Goal: Use online tool/utility: Utilize a website feature to perform a specific function

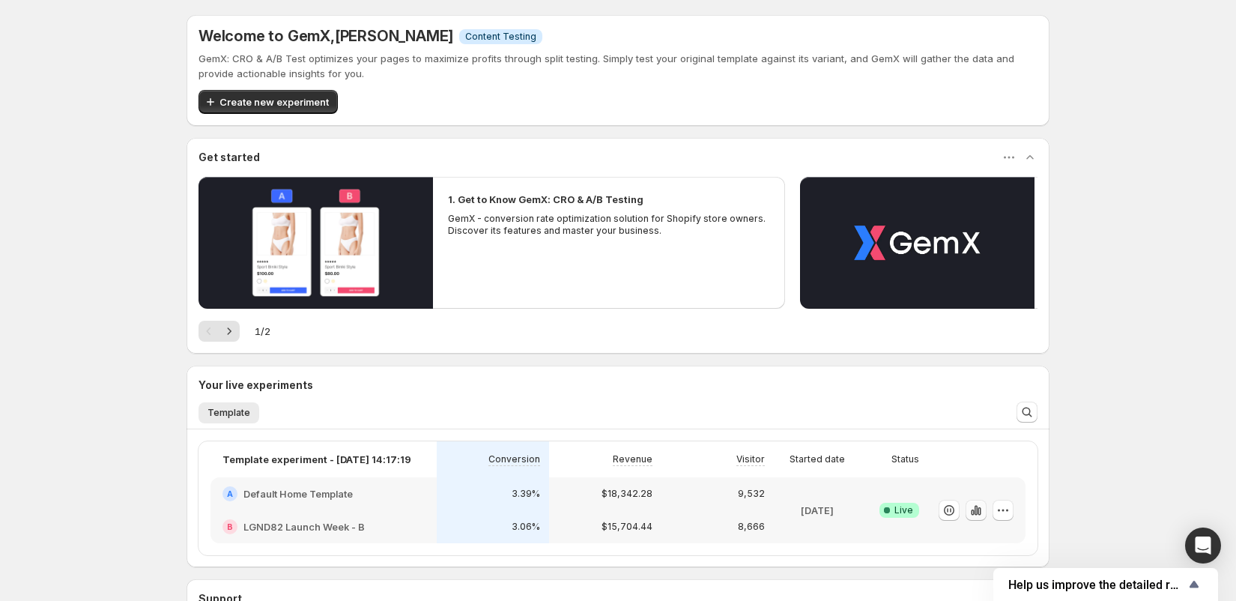
click at [978, 512] on icon "button" at bounding box center [979, 511] width 3 height 8
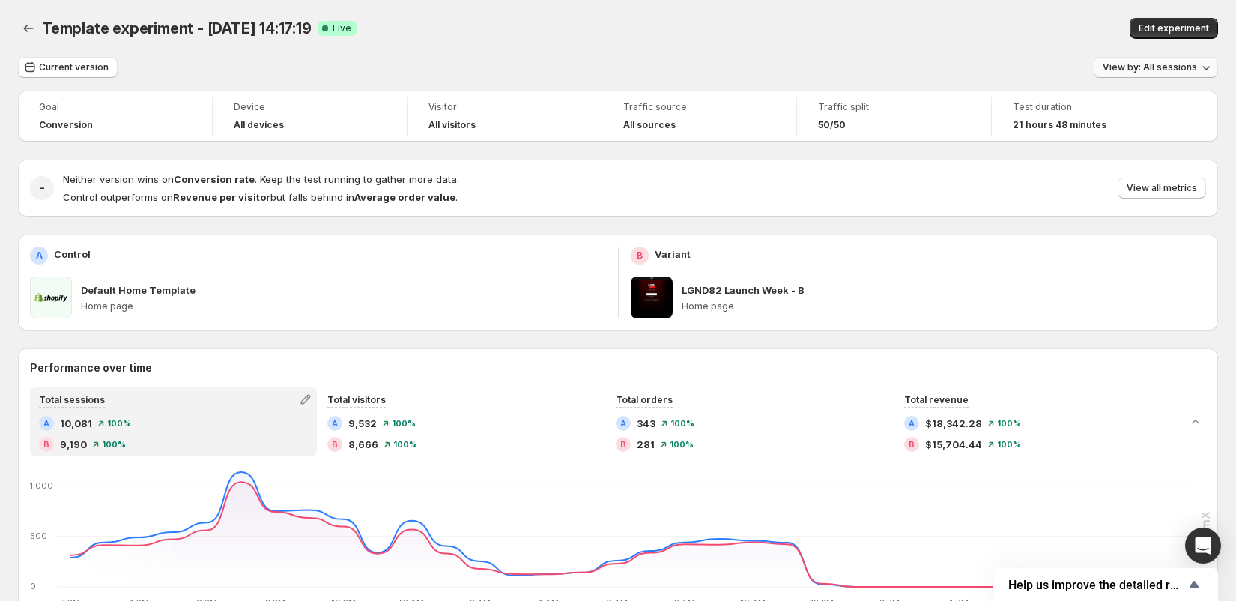
click at [1151, 70] on span "View by: All sessions" at bounding box center [1150, 67] width 94 height 12
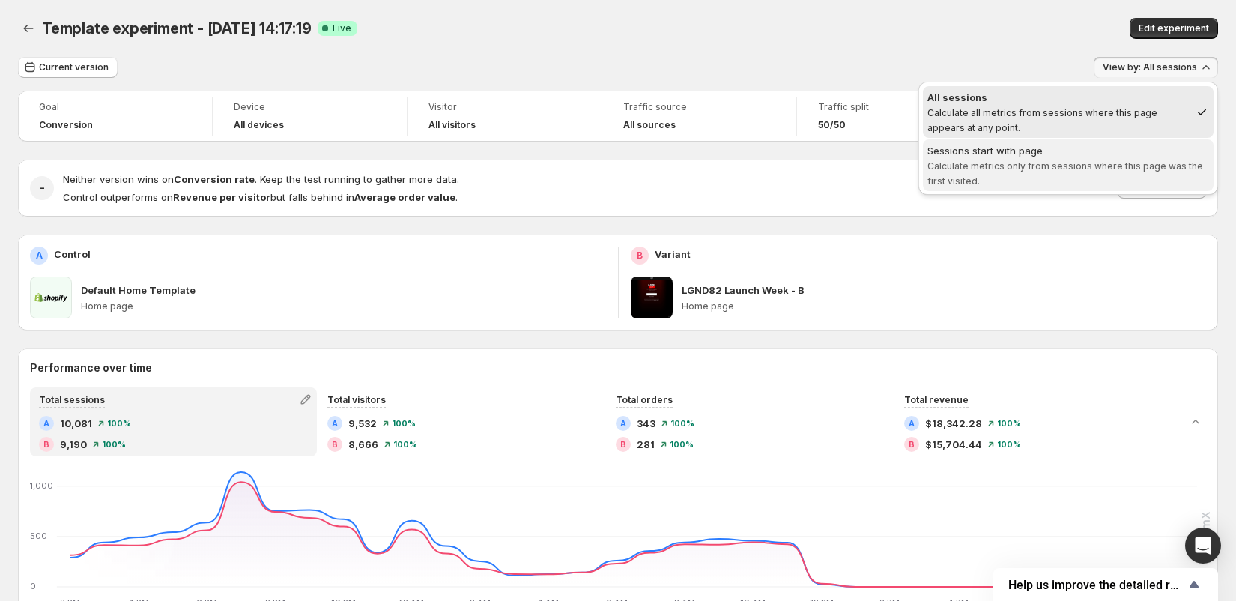
click at [1121, 160] on span "Calculate metrics only from sessions where this page was the first visited." at bounding box center [1065, 173] width 276 height 26
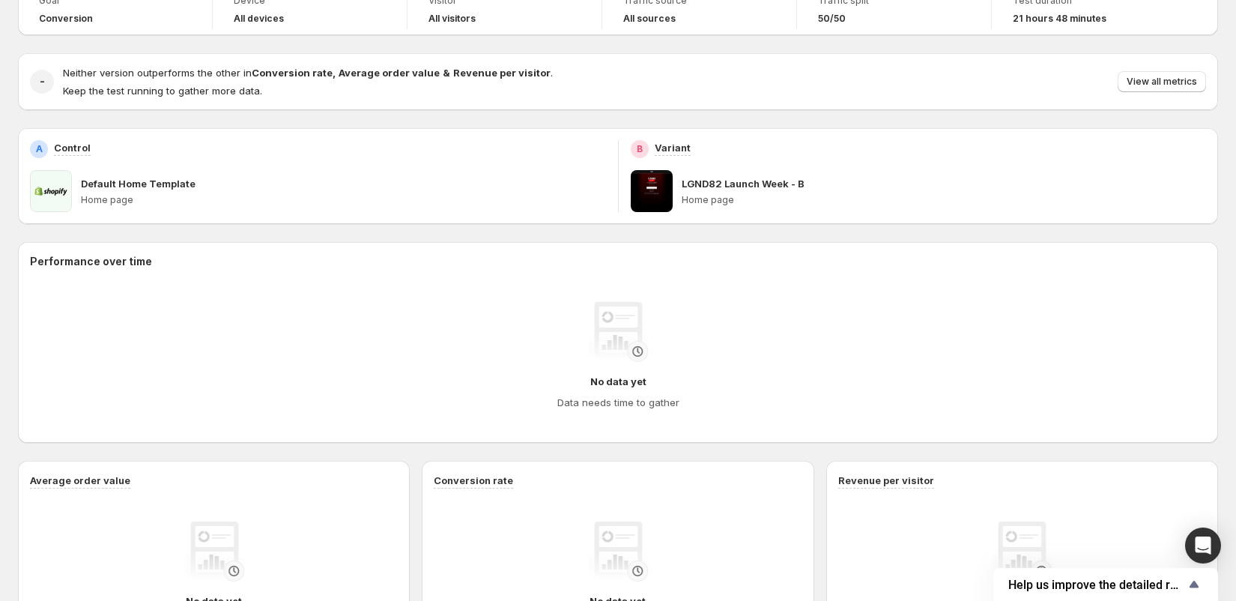
scroll to position [56, 0]
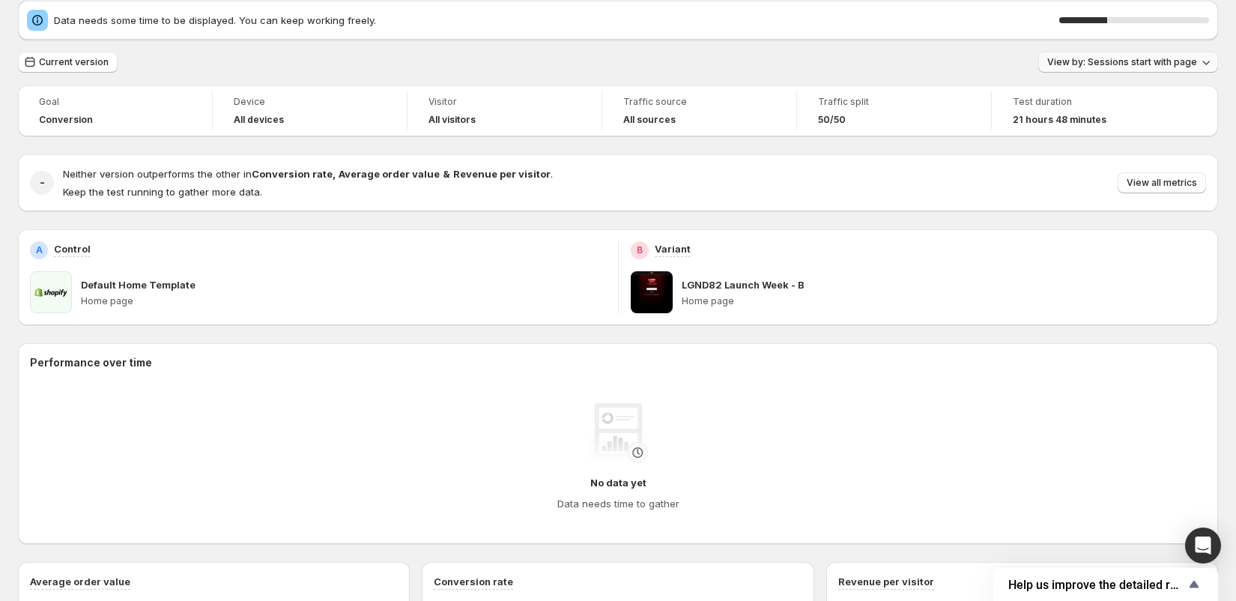
click at [1150, 69] on button "View by: Sessions start with page" at bounding box center [1128, 62] width 180 height 21
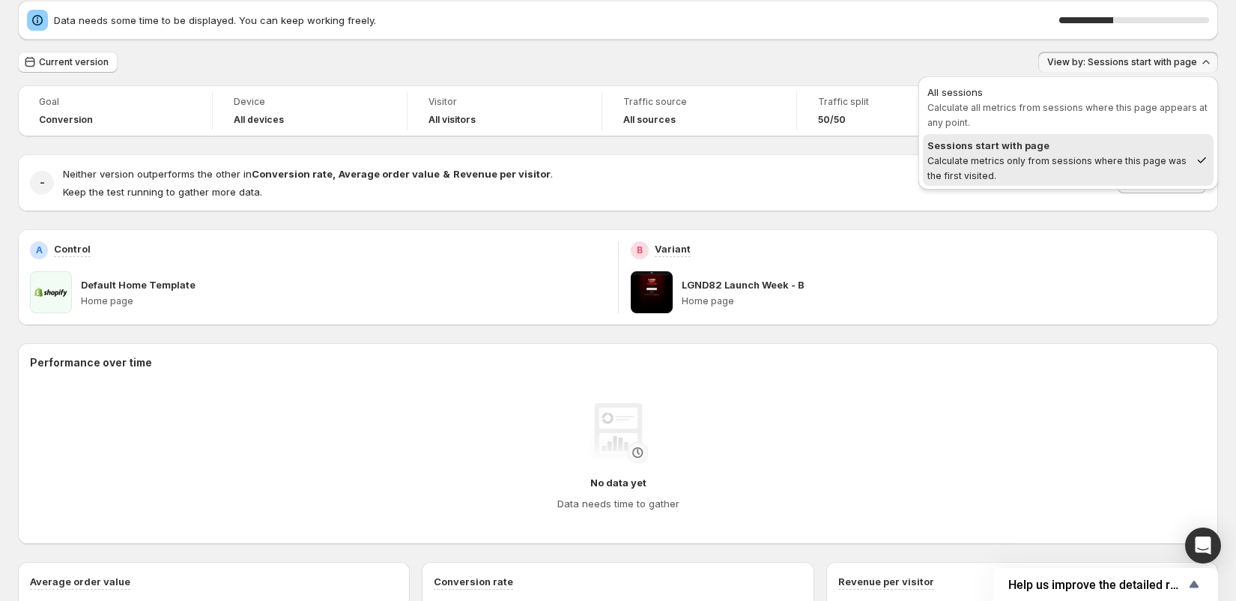
click at [1019, 53] on div "Current version View by: Sessions start with page" at bounding box center [618, 63] width 1200 height 22
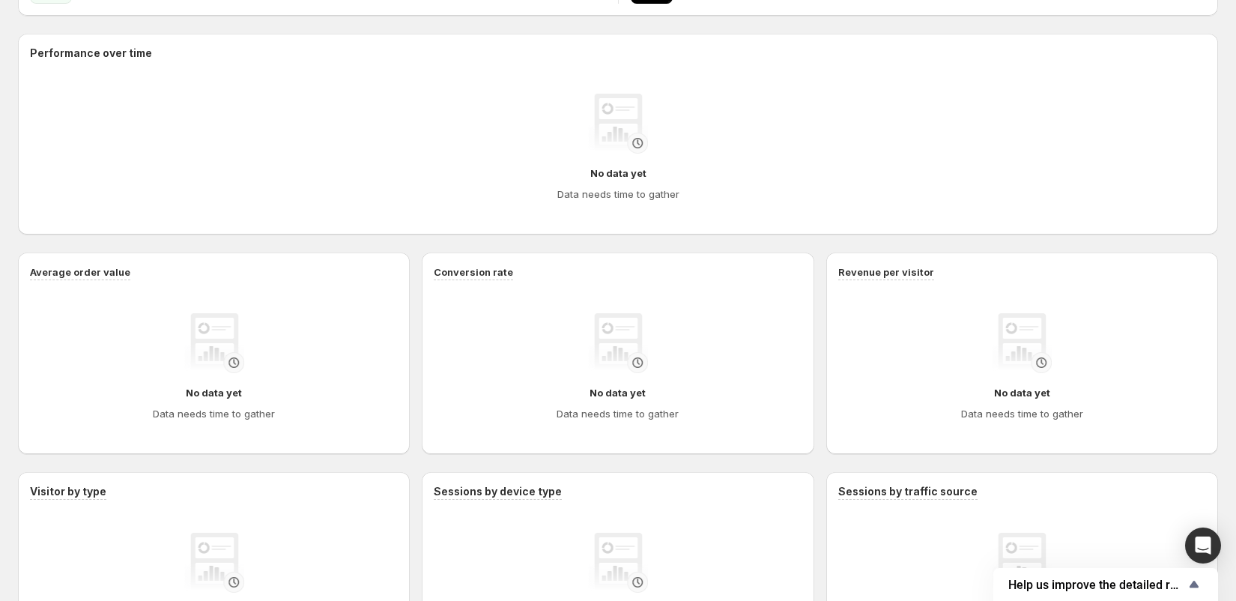
scroll to position [395, 0]
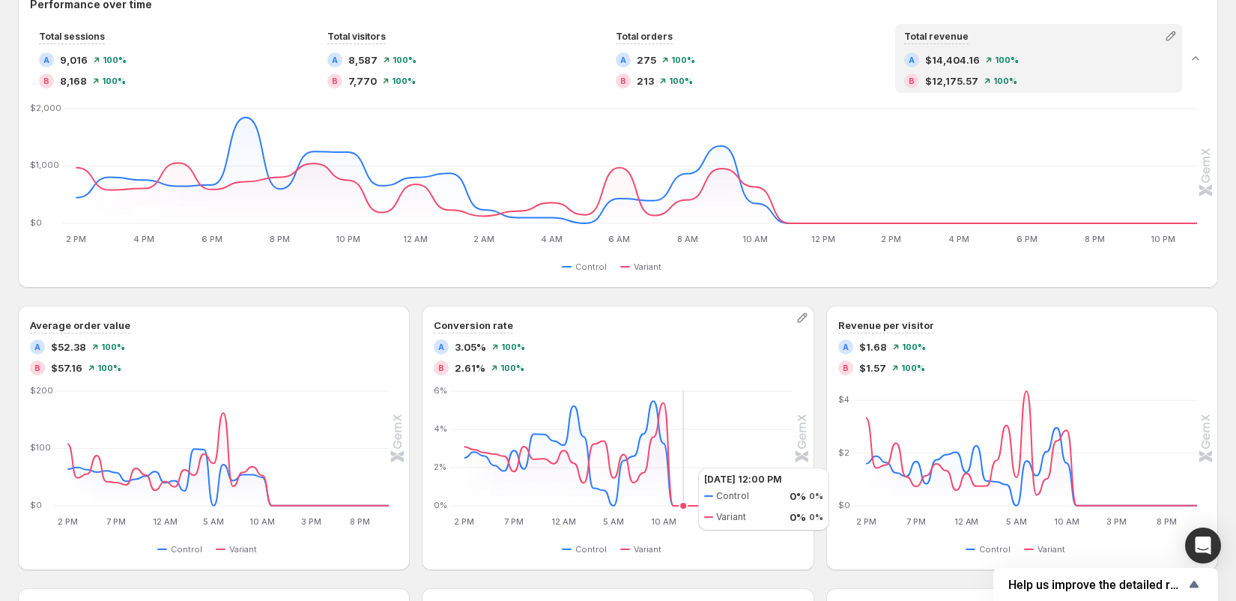
scroll to position [337, 0]
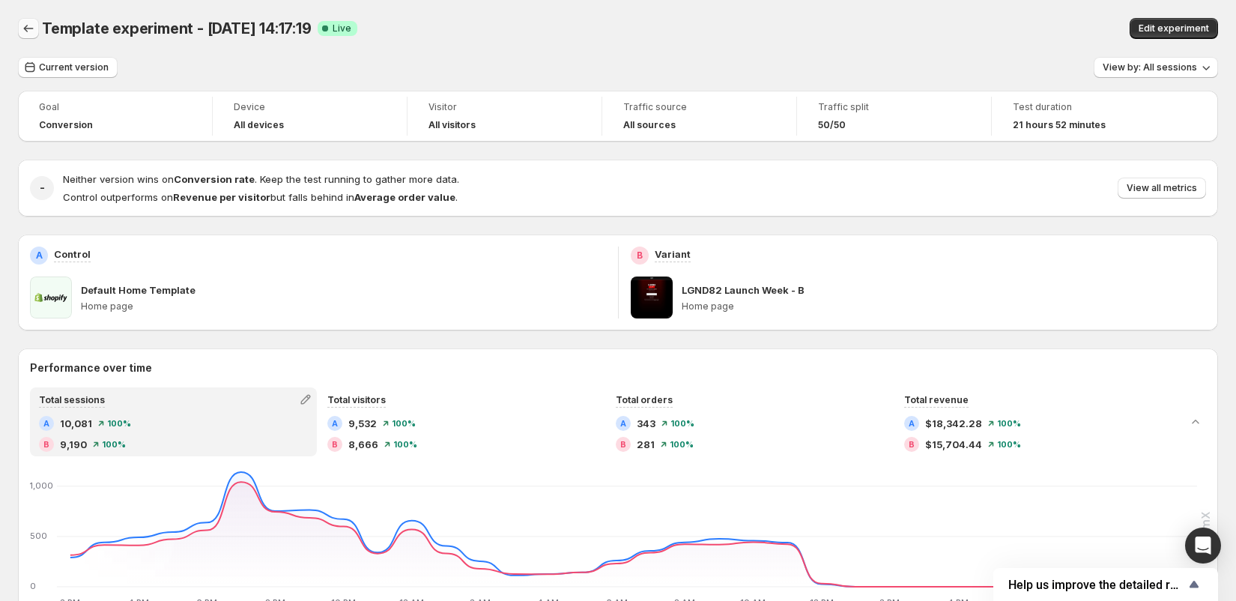
click at [28, 25] on icon "Back" at bounding box center [28, 28] width 15 height 15
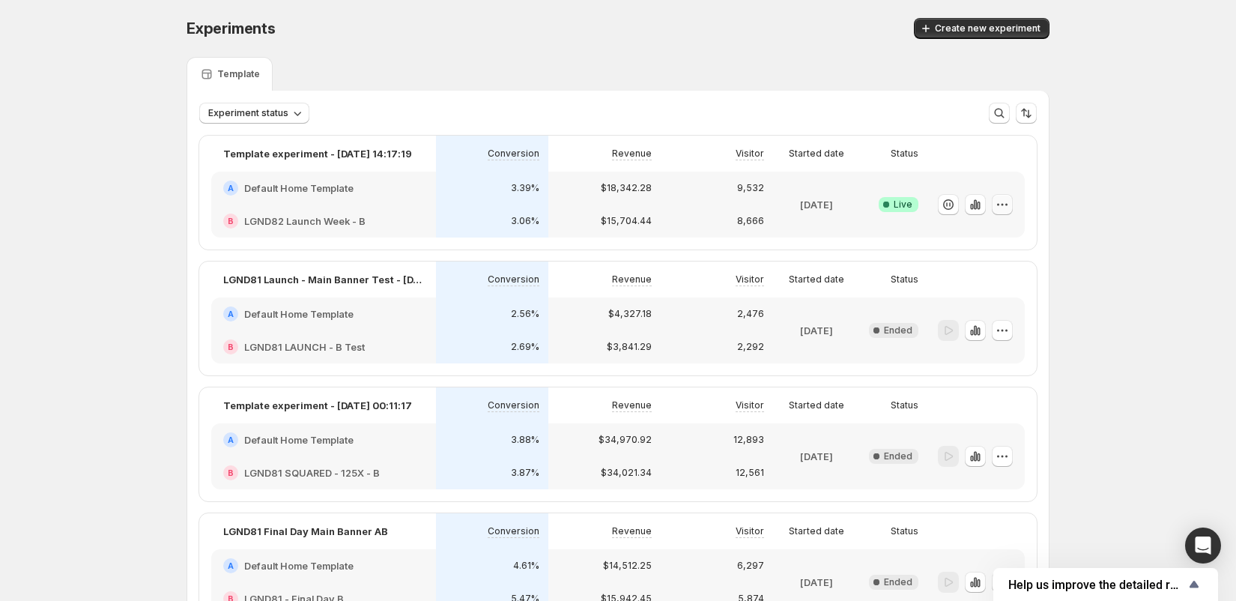
click at [1008, 204] on icon "button" at bounding box center [1002, 204] width 15 height 15
click at [963, 285] on span "End experiment" at bounding box center [975, 285] width 73 height 12
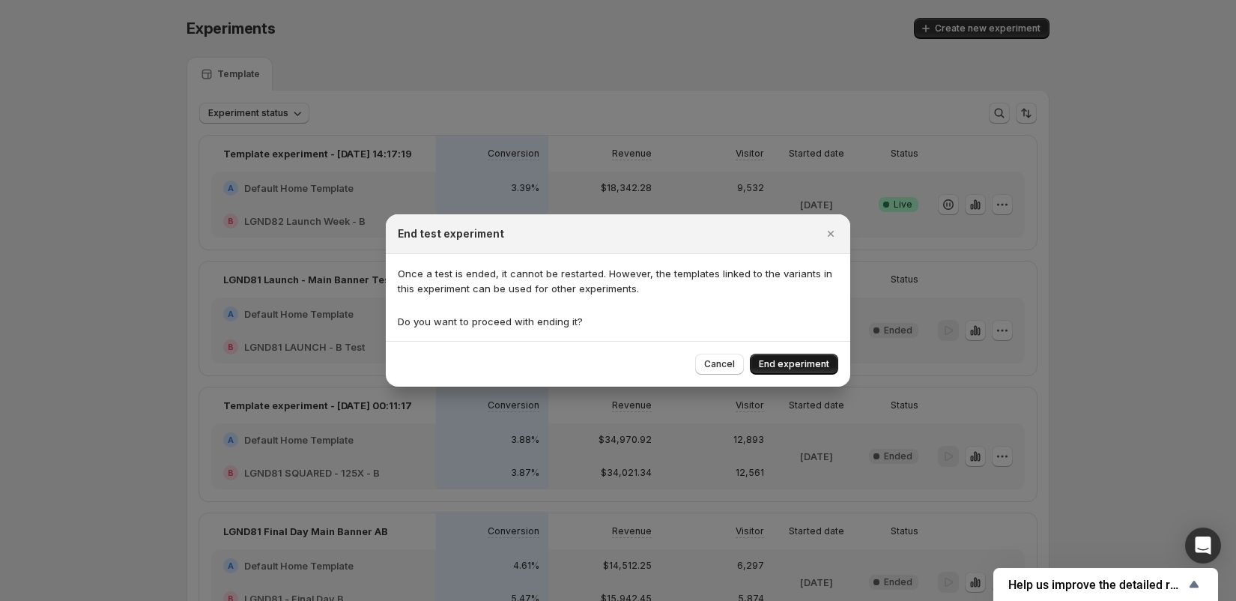
click at [800, 368] on span "End experiment" at bounding box center [794, 364] width 70 height 12
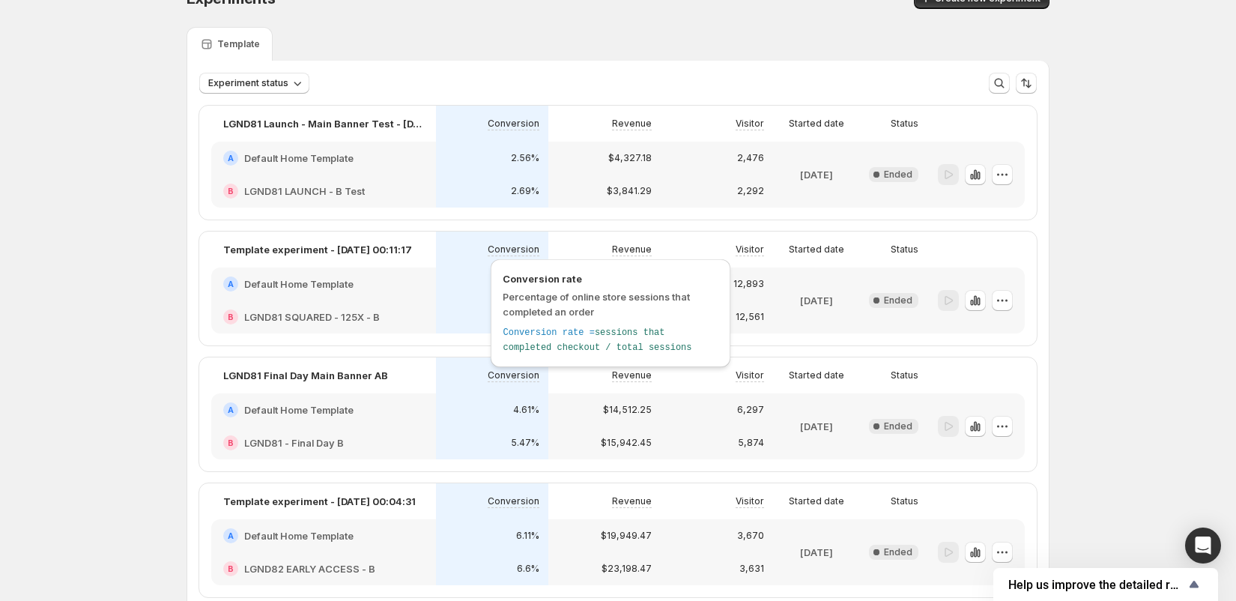
scroll to position [34, 0]
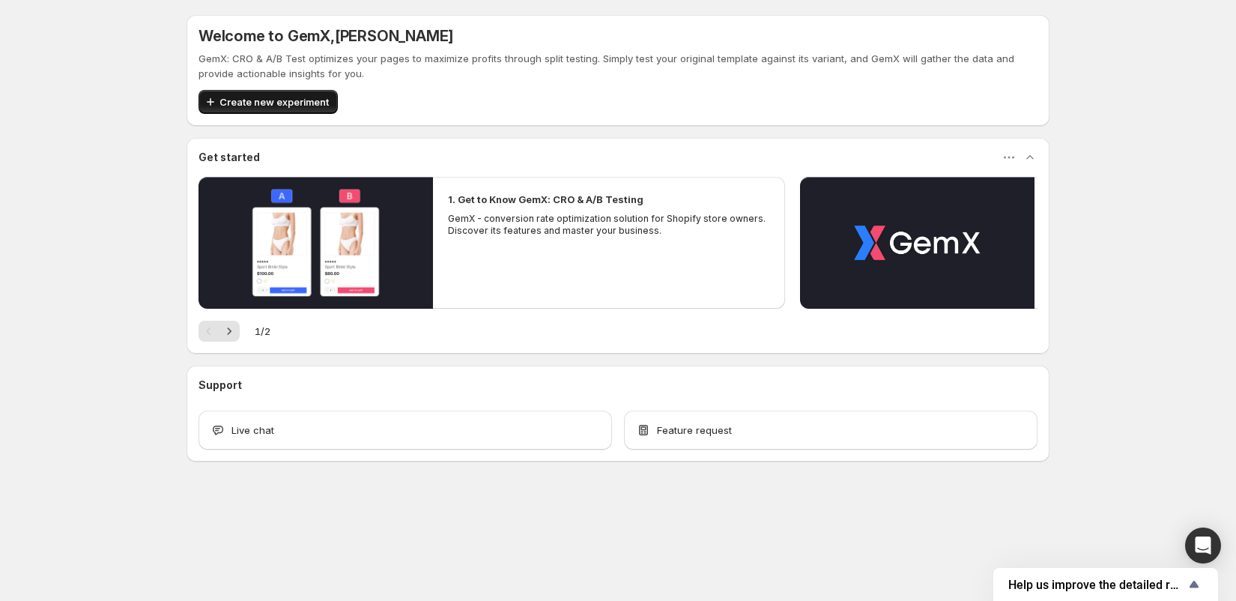
click at [288, 99] on span "Create new experiment" at bounding box center [273, 101] width 109 height 15
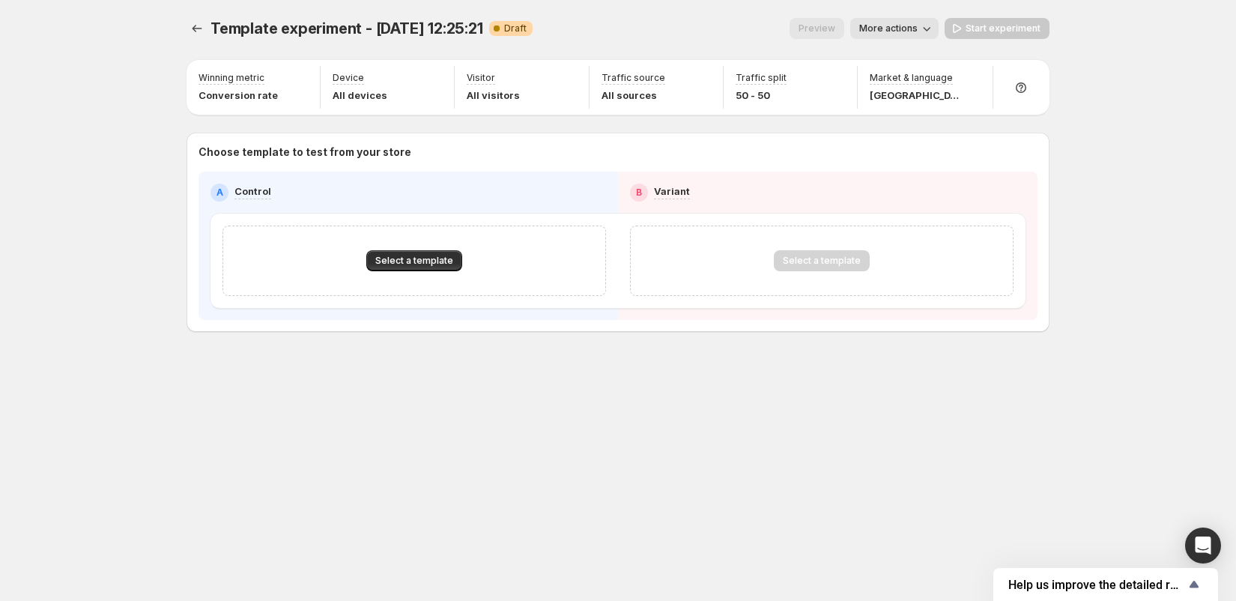
click at [309, 27] on span "Template experiment - Oct 7, 12:25:21" at bounding box center [346, 28] width 273 height 18
click at [407, 259] on span "Select a template" at bounding box center [414, 261] width 78 height 12
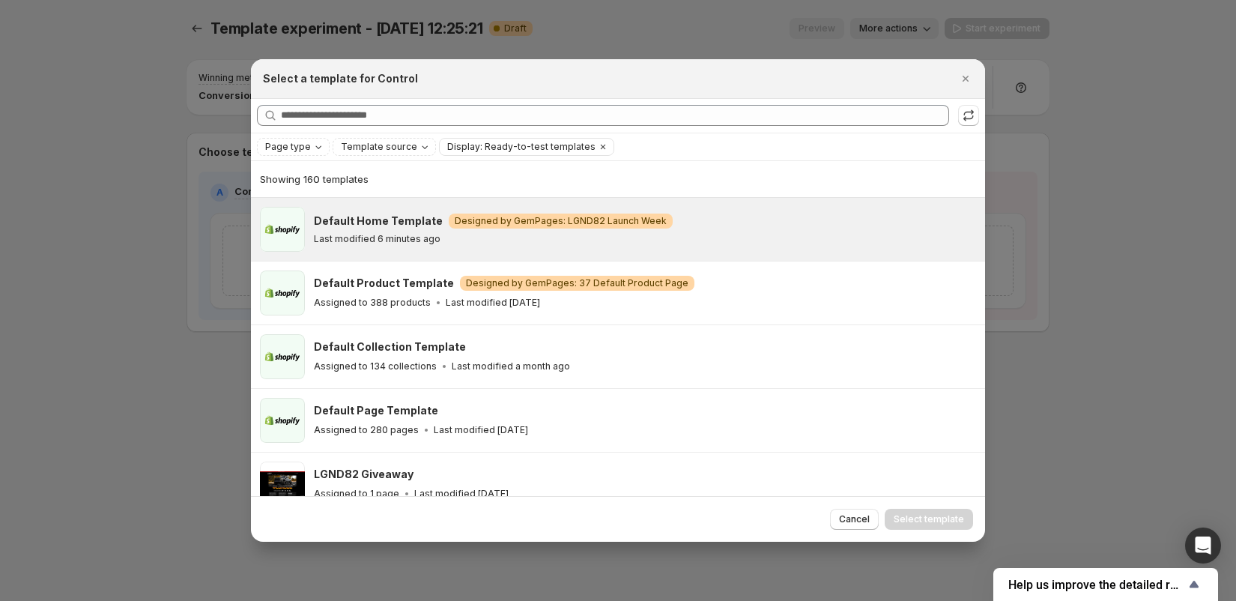
click at [392, 240] on p "Last modified 6 minutes ago" at bounding box center [377, 239] width 127 height 12
click at [408, 236] on p "Last modified 6 minutes ago" at bounding box center [377, 239] width 127 height 12
click at [647, 228] on div "Default Home Template Warning Designed by GemPages: LGND82 Launch Week Last mod…" at bounding box center [643, 228] width 658 height 31
click at [927, 524] on span "Select template" at bounding box center [929, 519] width 70 height 12
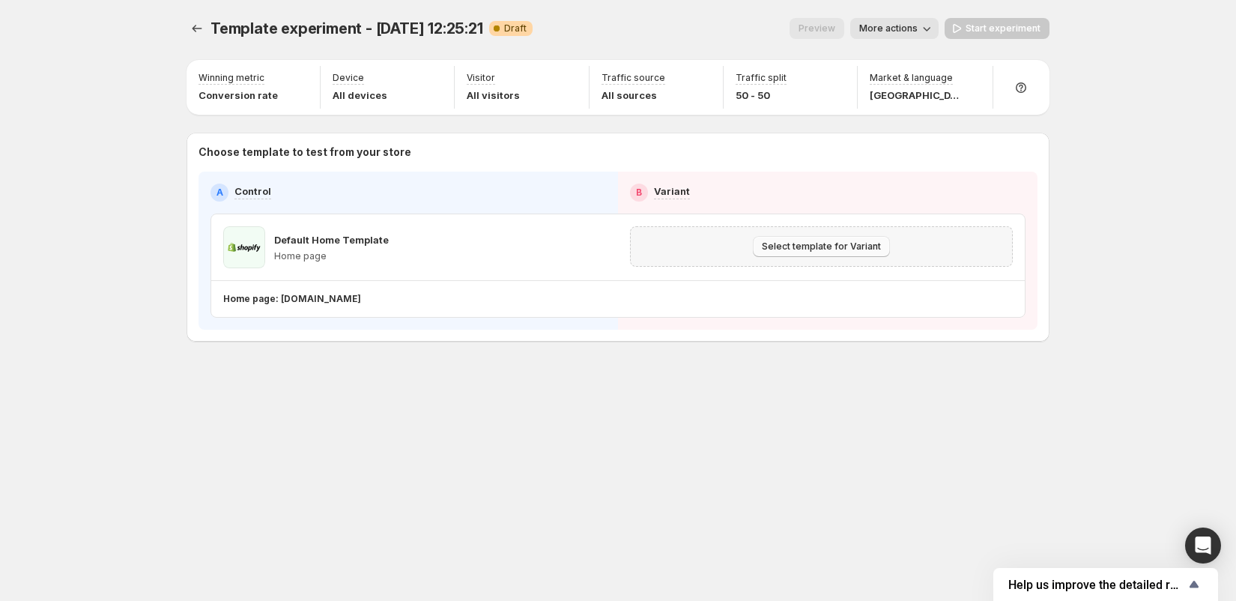
click at [805, 248] on span "Select template for Variant" at bounding box center [821, 246] width 119 height 12
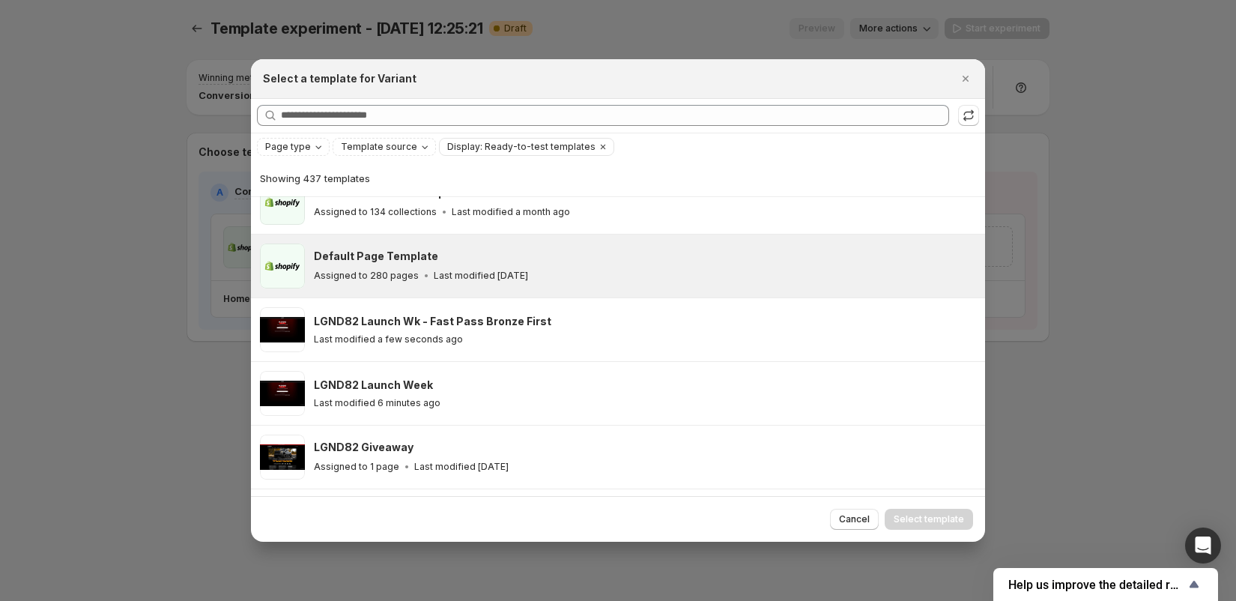
scroll to position [106, 0]
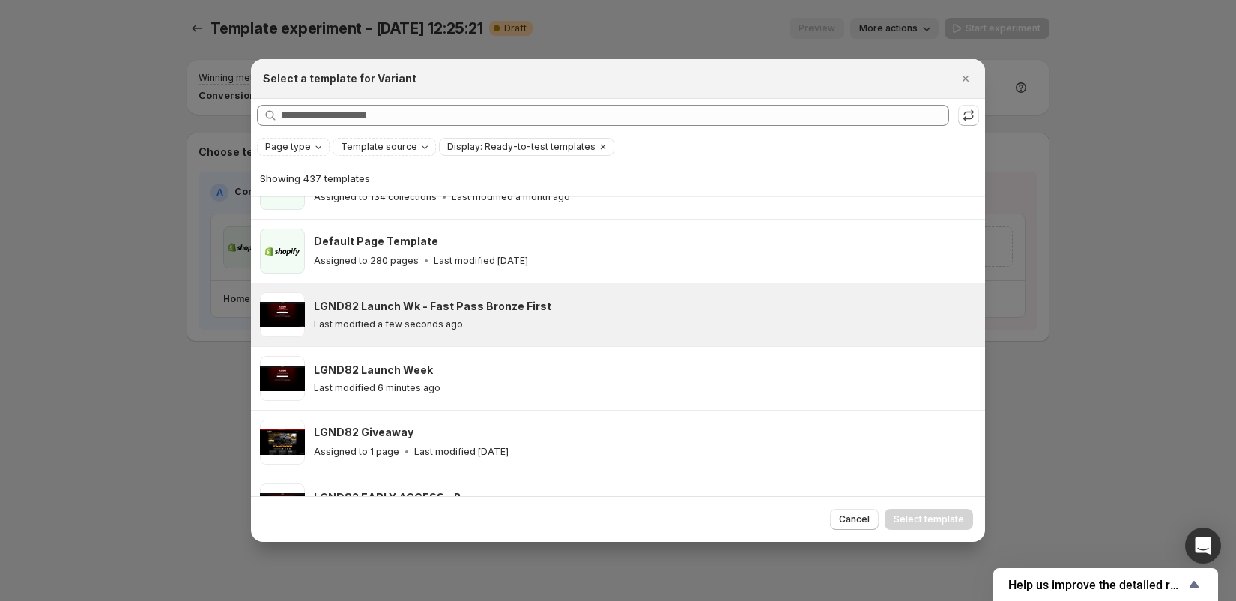
click at [587, 318] on div "Last modified a few seconds ago" at bounding box center [643, 324] width 658 height 12
click at [931, 524] on span "Select template" at bounding box center [929, 519] width 70 height 12
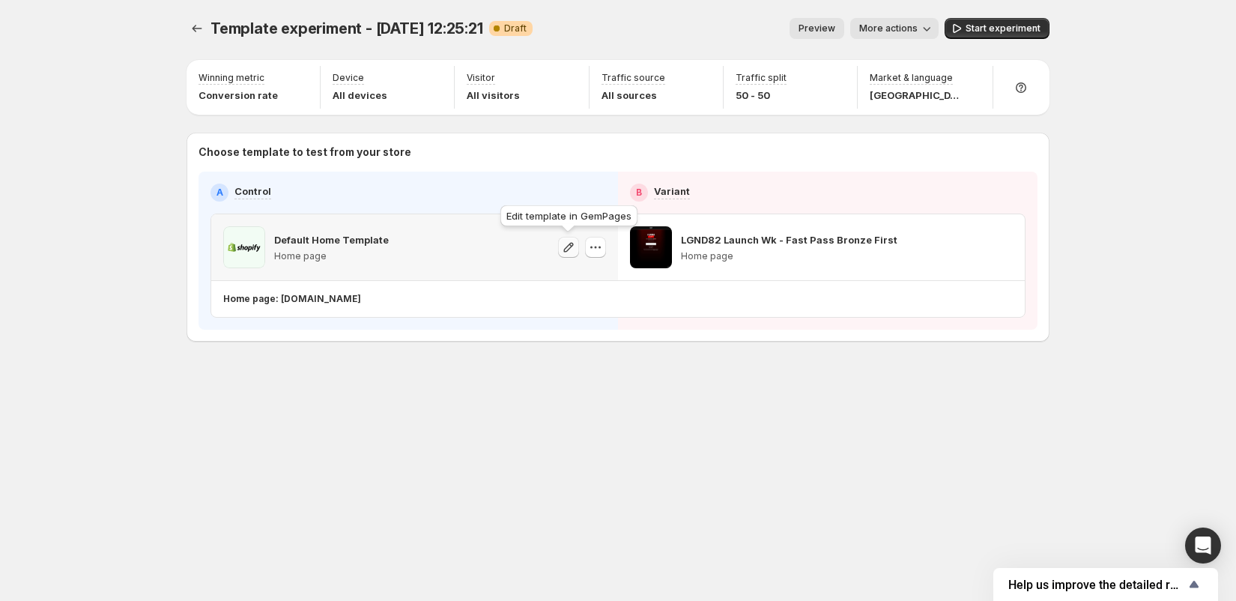
click at [567, 249] on icon "button" at bounding box center [569, 247] width 10 height 10
click at [600, 246] on icon "button" at bounding box center [595, 247] width 15 height 15
click at [585, 282] on span "Change template" at bounding box center [598, 278] width 81 height 12
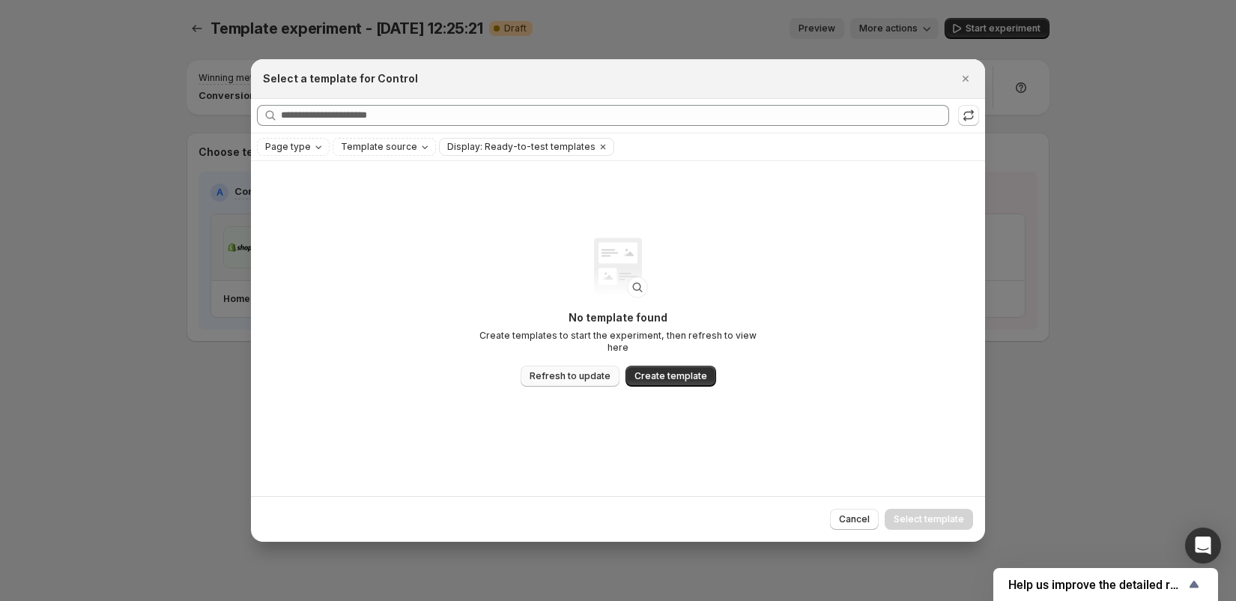
click at [585, 370] on span "Refresh to update" at bounding box center [570, 376] width 81 height 12
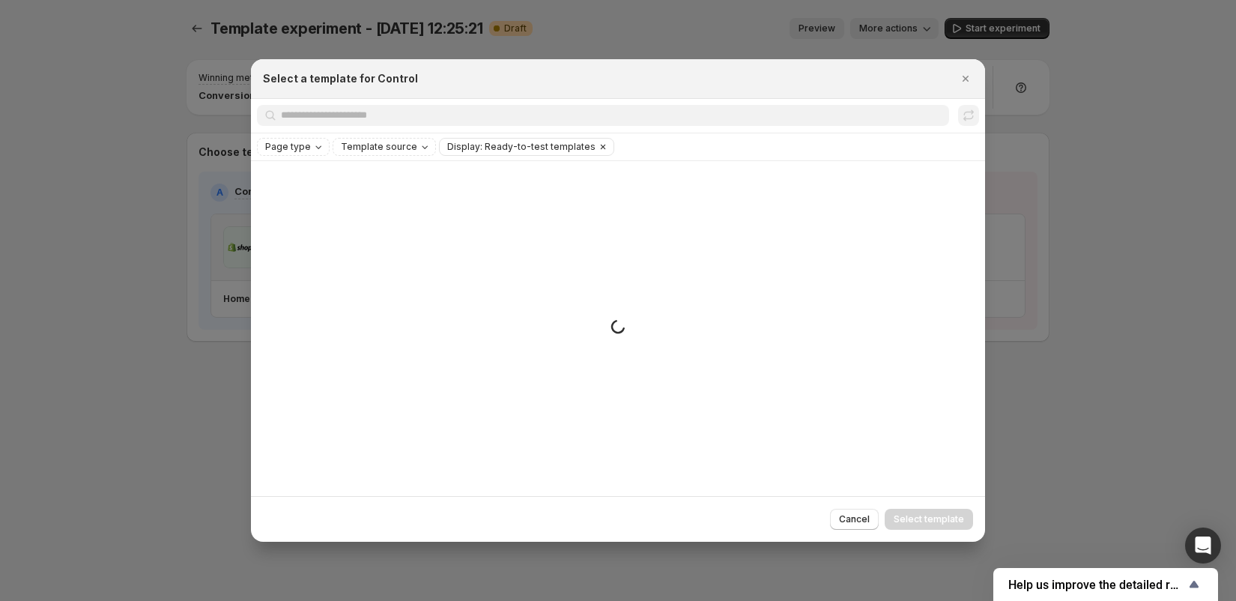
click at [597, 146] on icon "Clear" at bounding box center [603, 147] width 12 height 12
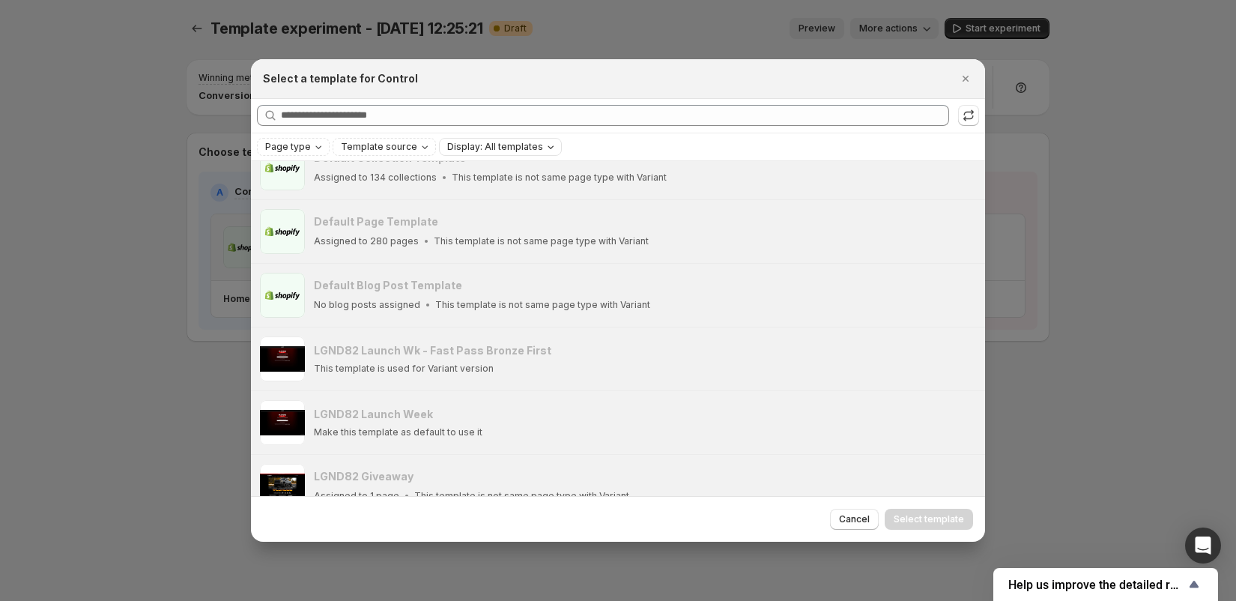
scroll to position [110, 0]
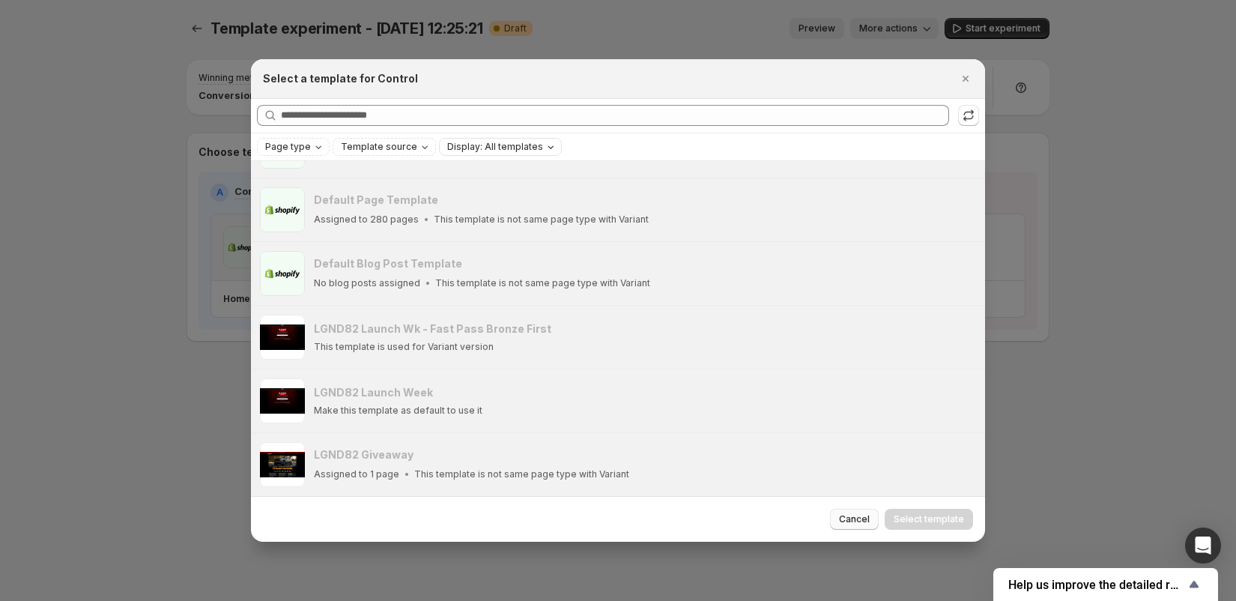
click at [865, 521] on span "Cancel" at bounding box center [854, 519] width 31 height 12
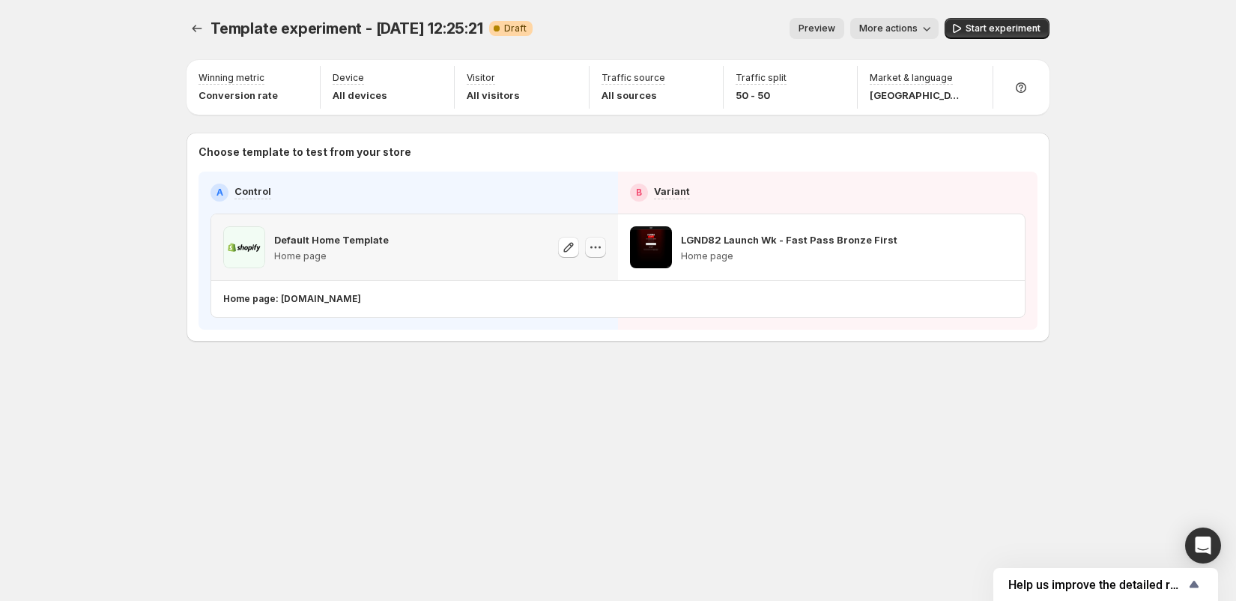
click at [600, 242] on icon "button" at bounding box center [595, 247] width 15 height 15
click at [595, 246] on icon "button" at bounding box center [596, 247] width 2 height 2
click at [1008, 246] on icon "button" at bounding box center [1002, 247] width 15 height 15
click at [596, 250] on icon "button" at bounding box center [595, 247] width 15 height 15
click at [600, 250] on icon "button" at bounding box center [595, 247] width 15 height 15
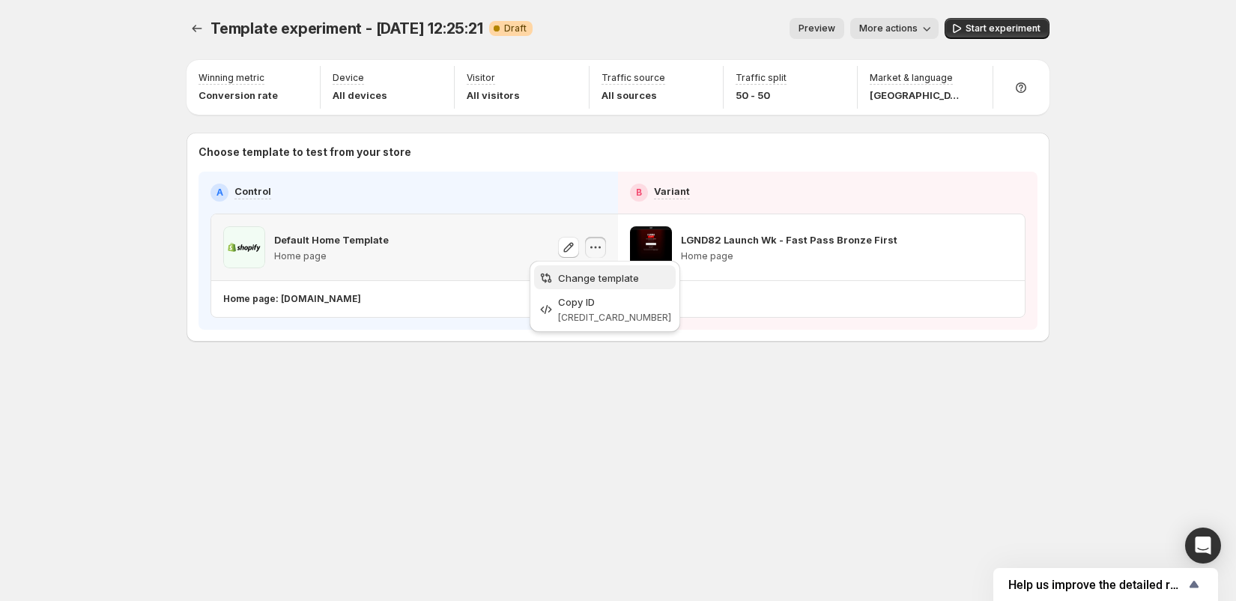
click at [584, 282] on span "Change template" at bounding box center [598, 278] width 81 height 12
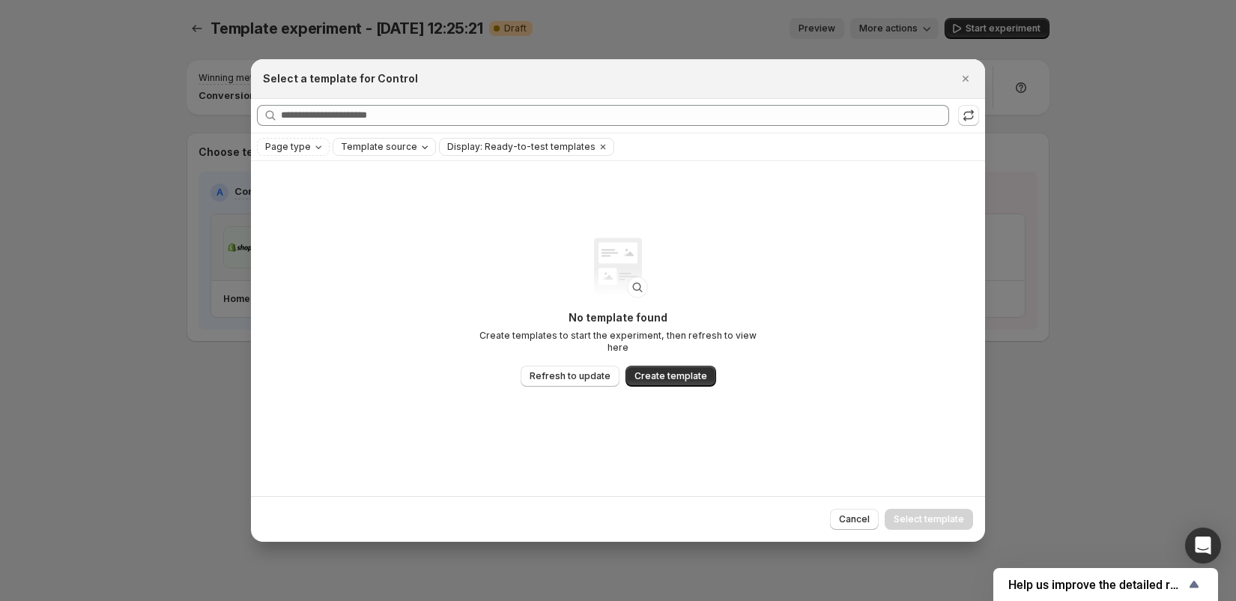
click at [403, 152] on span "Template source" at bounding box center [379, 147] width 76 height 12
click at [369, 190] on span "GemPages" at bounding box center [383, 193] width 51 height 12
click at [527, 276] on div "No template found Create templates to start the experiment, then refresh to vie…" at bounding box center [618, 311] width 300 height 149
click at [559, 370] on span "Refresh to update" at bounding box center [570, 376] width 81 height 12
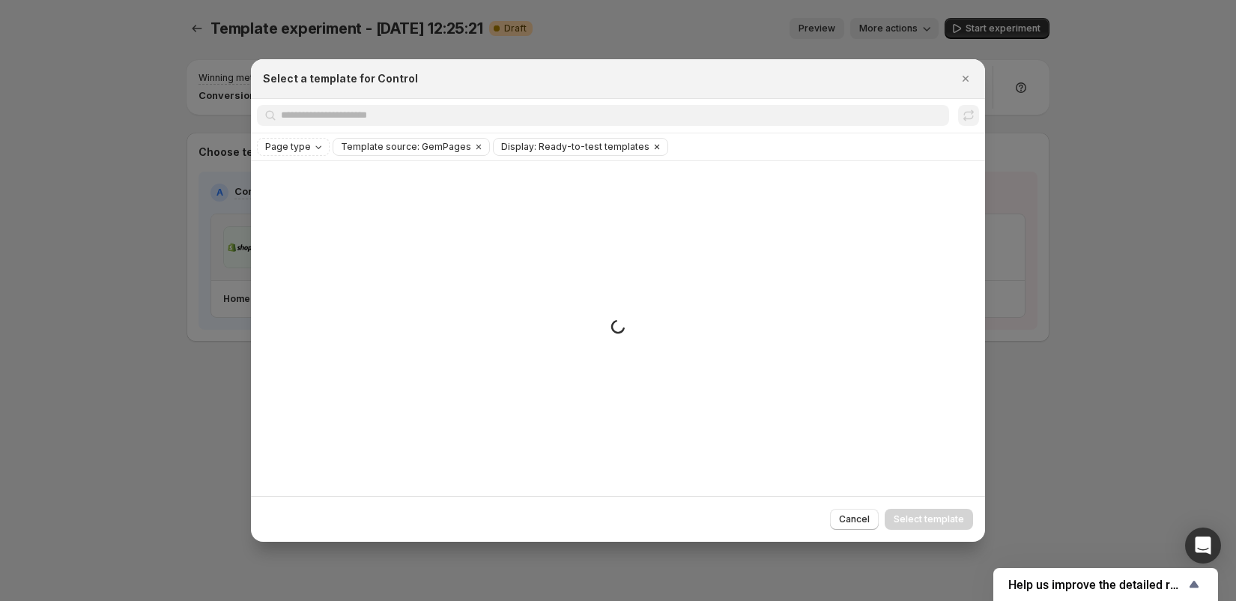
click at [651, 150] on icon "Clear" at bounding box center [657, 147] width 12 height 12
click at [314, 146] on icon "Page type" at bounding box center [318, 147] width 12 height 12
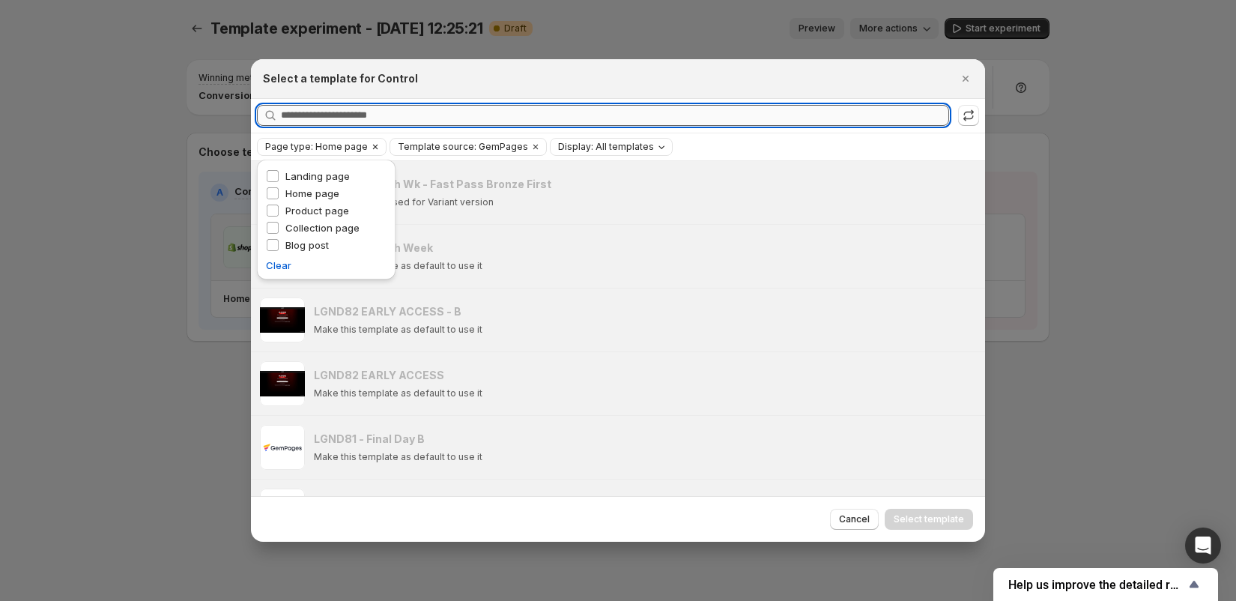
click at [546, 124] on input "Searching all templates" at bounding box center [615, 115] width 668 height 21
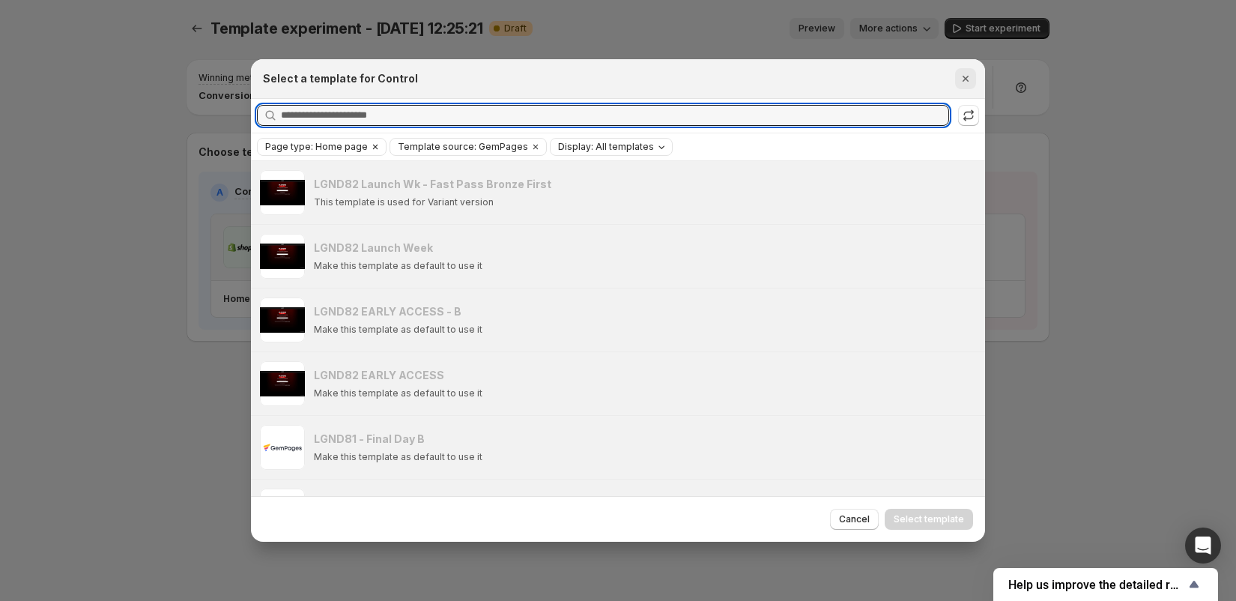
click at [960, 79] on icon "Close" at bounding box center [965, 78] width 15 height 15
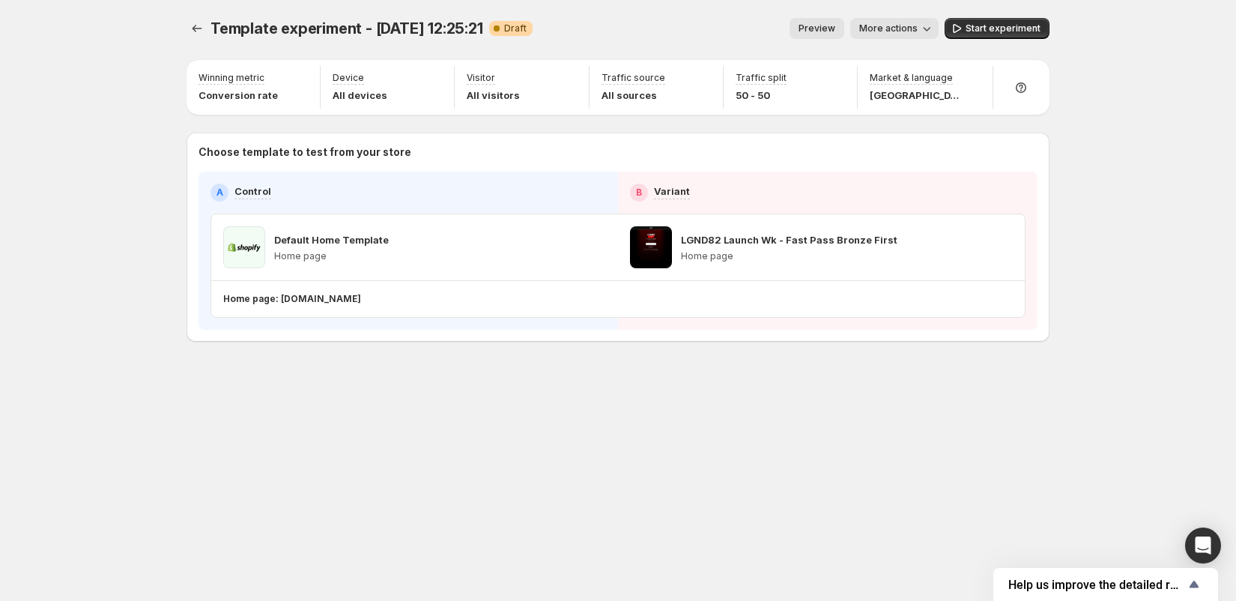
click at [748, 330] on div "Choose template to test from your store A Control B Variant Default Home Templa…" at bounding box center [618, 237] width 863 height 209
click at [212, 14] on div "Template experiment - Oct 7, 12:25:21. This page is ready Template experiment -…" at bounding box center [618, 28] width 863 height 57
click at [202, 22] on icon "Experiments" at bounding box center [197, 28] width 15 height 15
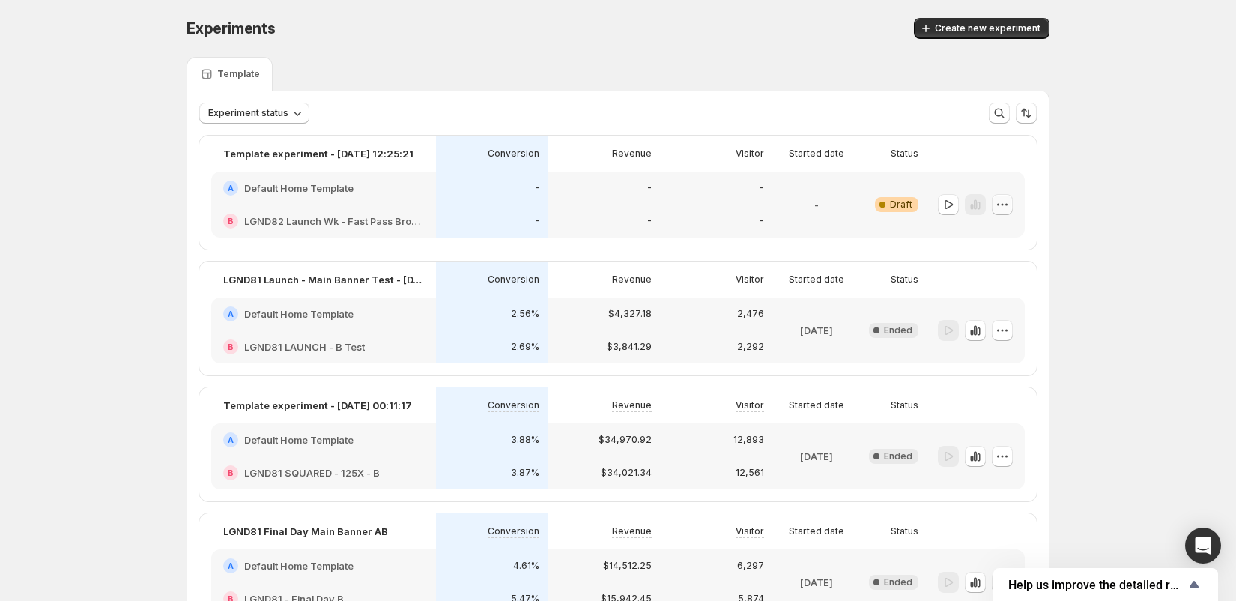
click at [1010, 203] on button "button" at bounding box center [1002, 204] width 21 height 21
click at [987, 311] on span "Delete" at bounding box center [991, 311] width 30 height 12
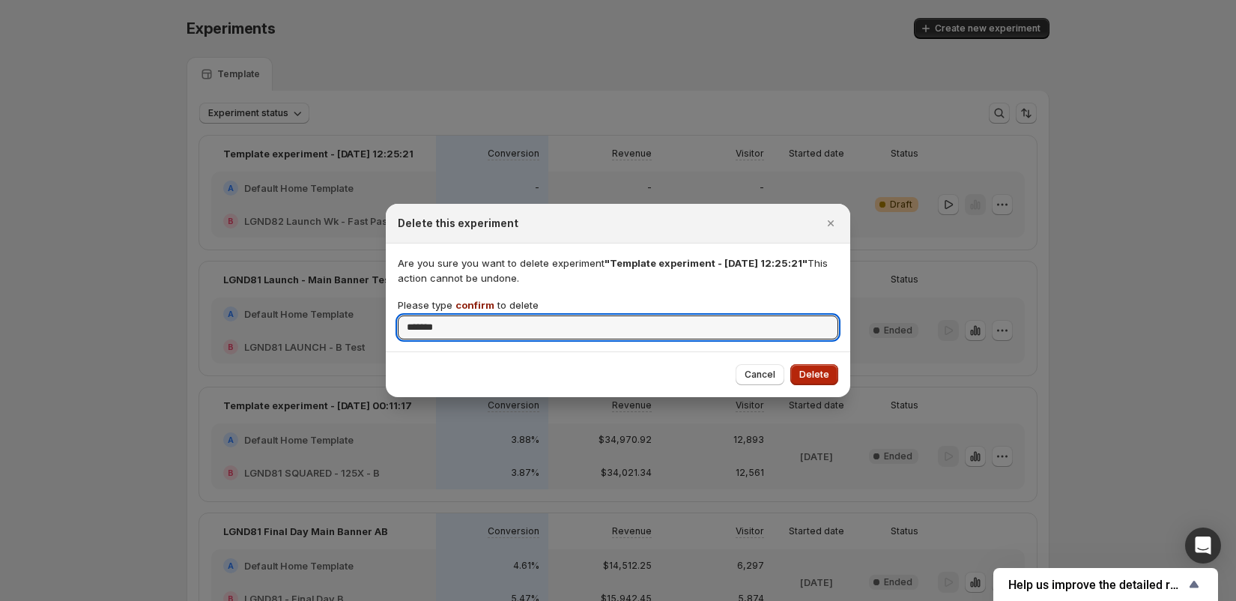
type input "*******"
click at [819, 372] on span "Delete" at bounding box center [814, 375] width 30 height 12
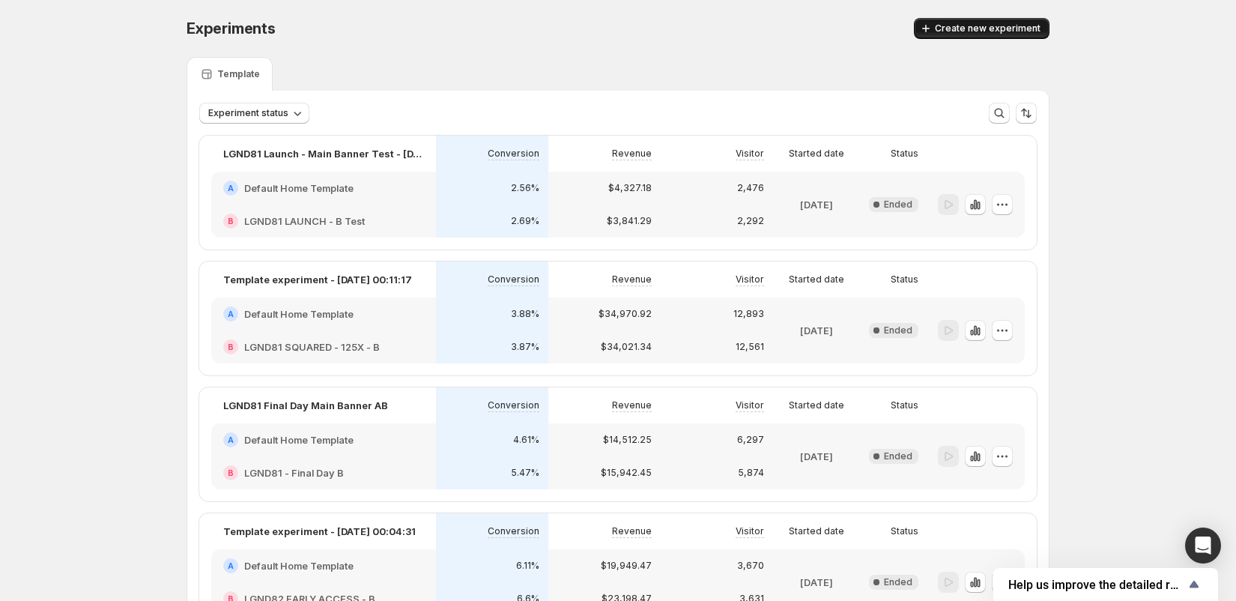
click at [966, 27] on span "Create new experiment" at bounding box center [988, 28] width 106 height 12
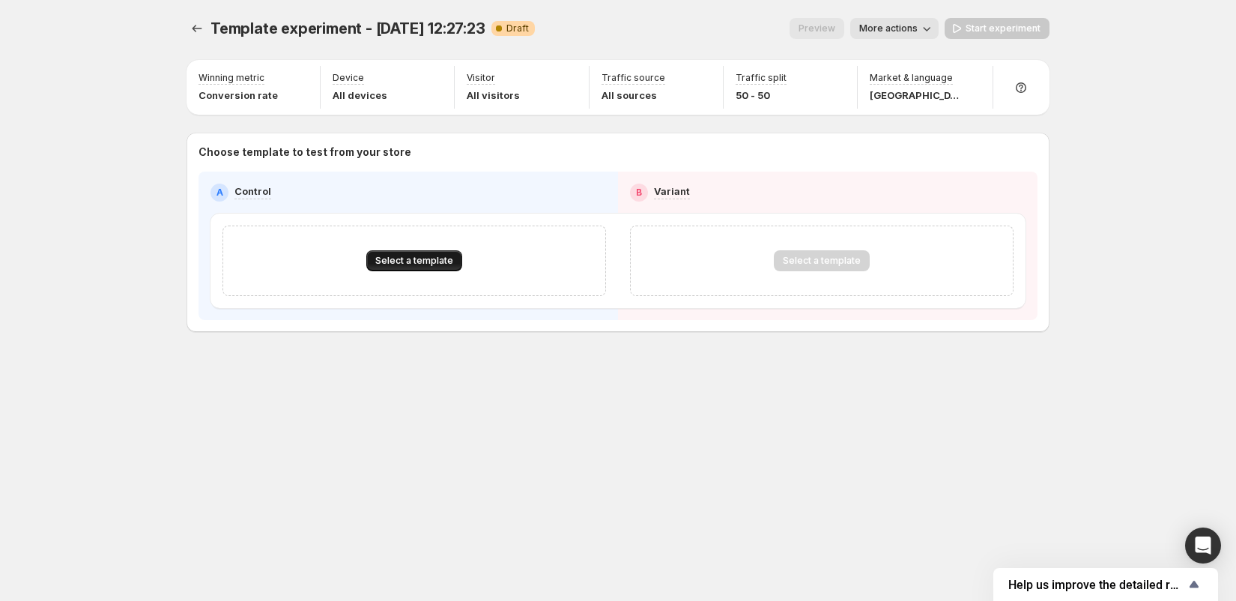
click at [440, 250] on button "Select a template" at bounding box center [414, 260] width 96 height 21
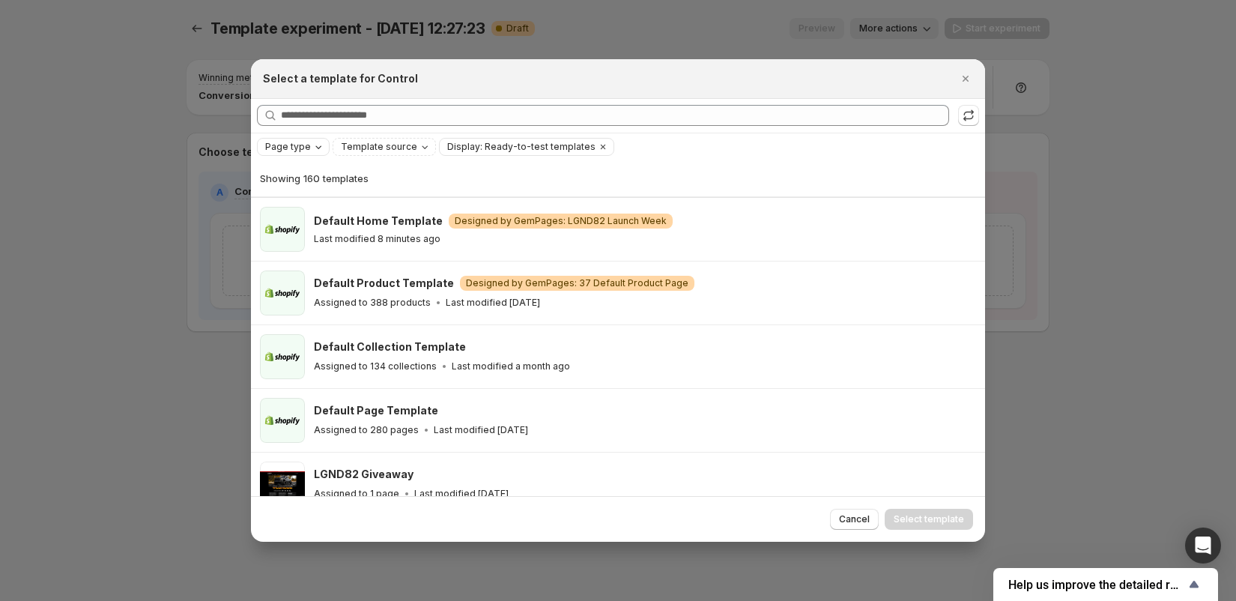
click at [296, 145] on span "Page type" at bounding box center [288, 147] width 46 height 12
click at [299, 196] on span "Home page" at bounding box center [312, 193] width 54 height 12
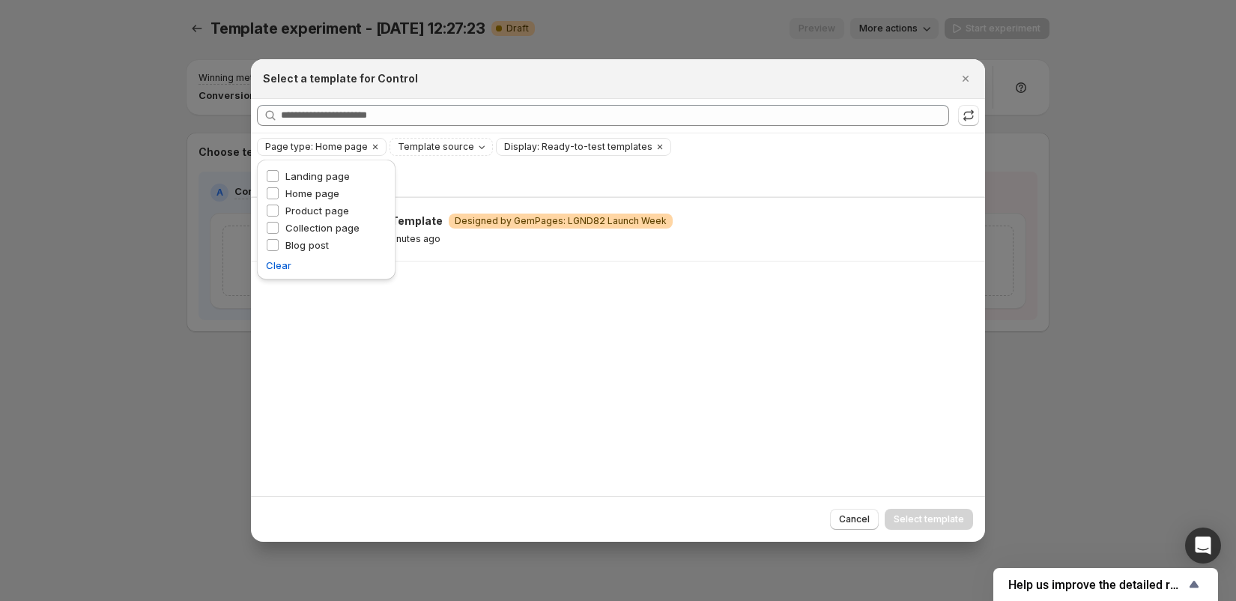
click at [526, 182] on div "Showing 1 template" at bounding box center [618, 178] width 716 height 15
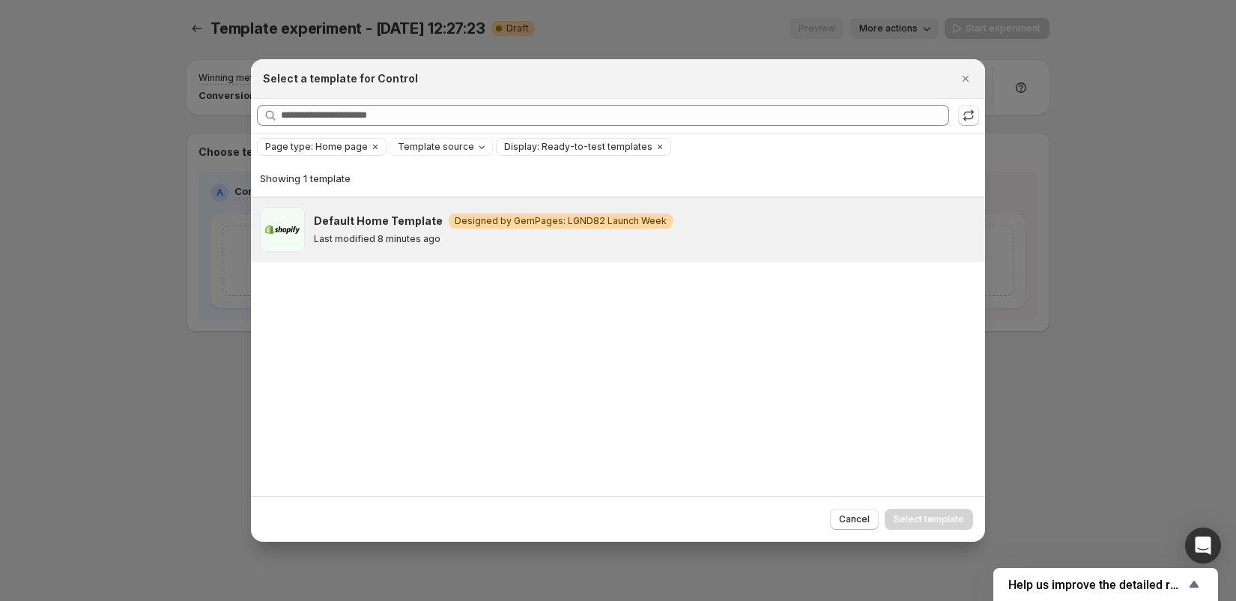
click at [451, 247] on div "Default Home Template Warning Designed by GemPages: LGND82 Launch Week Last mod…" at bounding box center [645, 229] width 662 height 45
click at [920, 513] on span "Select template" at bounding box center [929, 519] width 70 height 12
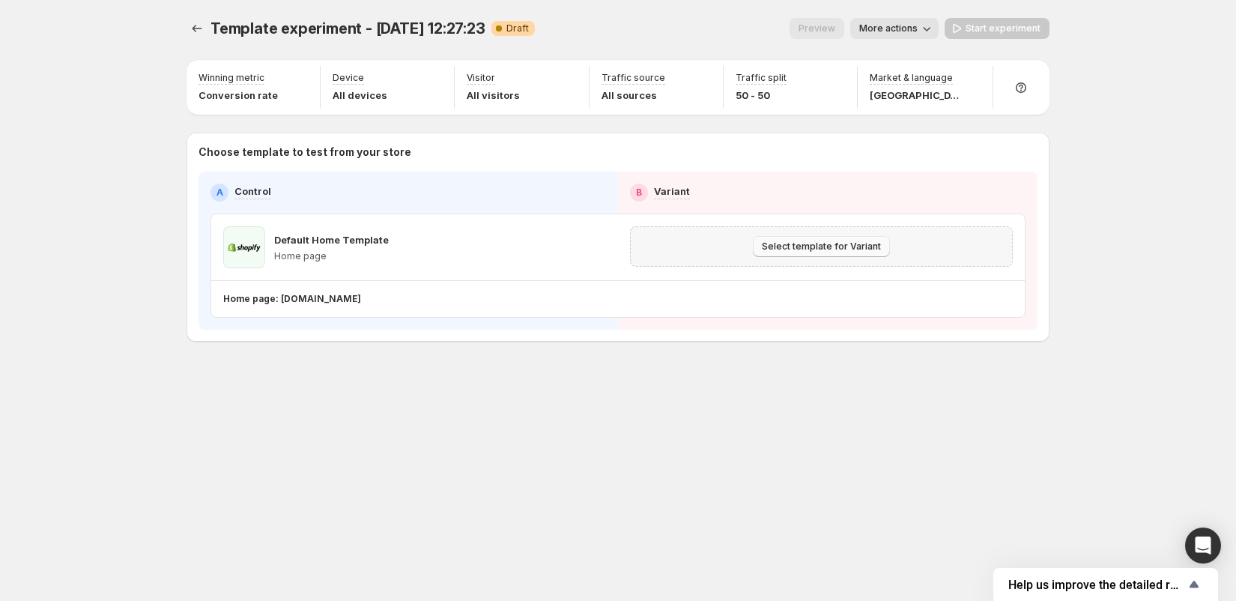
click at [839, 240] on span "Select template for Variant" at bounding box center [821, 246] width 119 height 12
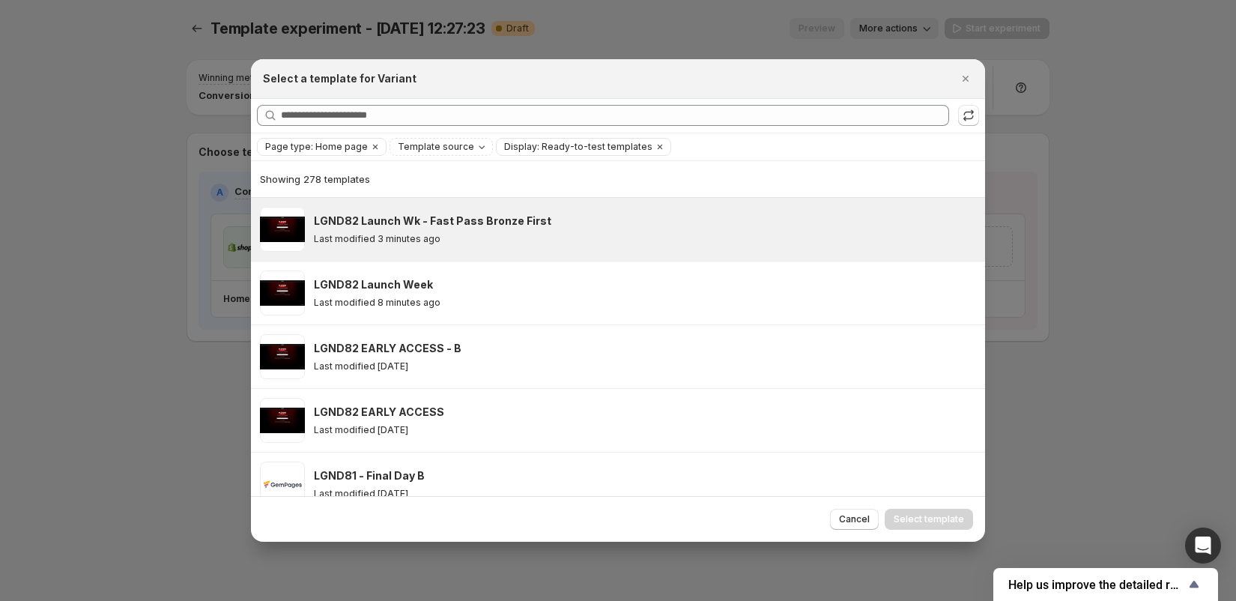
click at [497, 240] on div "Last modified 3 minutes ago" at bounding box center [643, 239] width 658 height 12
click at [948, 518] on span "Select template" at bounding box center [929, 519] width 70 height 12
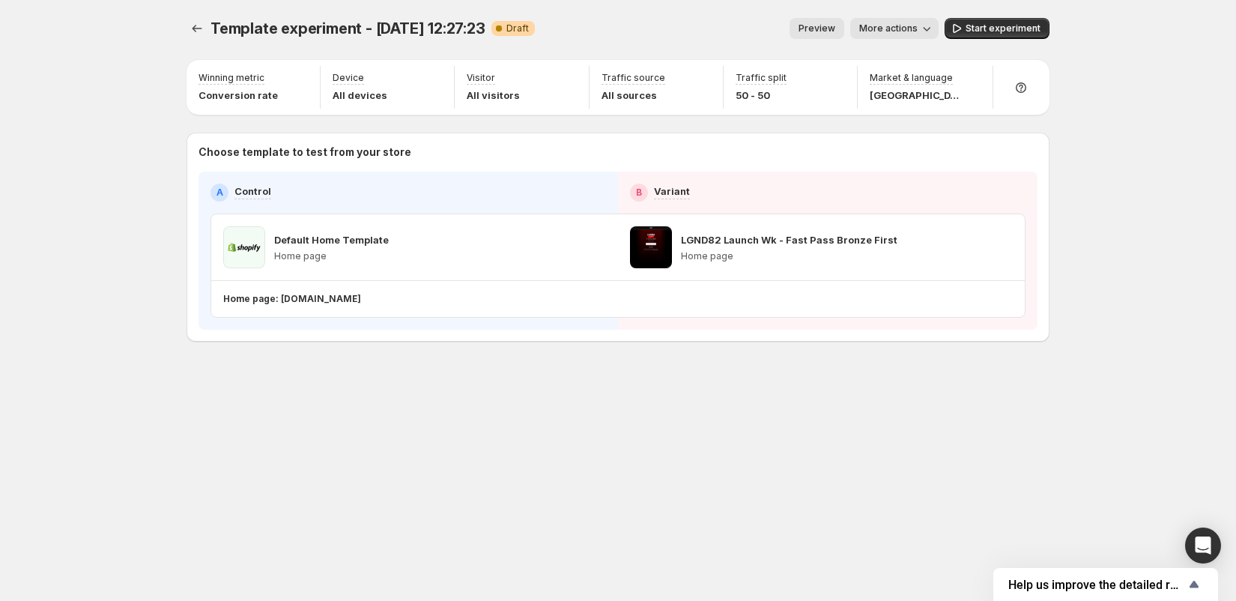
click at [890, 34] on span "More actions" at bounding box center [888, 28] width 58 height 12
click at [901, 82] on span "Rename" at bounding box center [903, 85] width 38 height 12
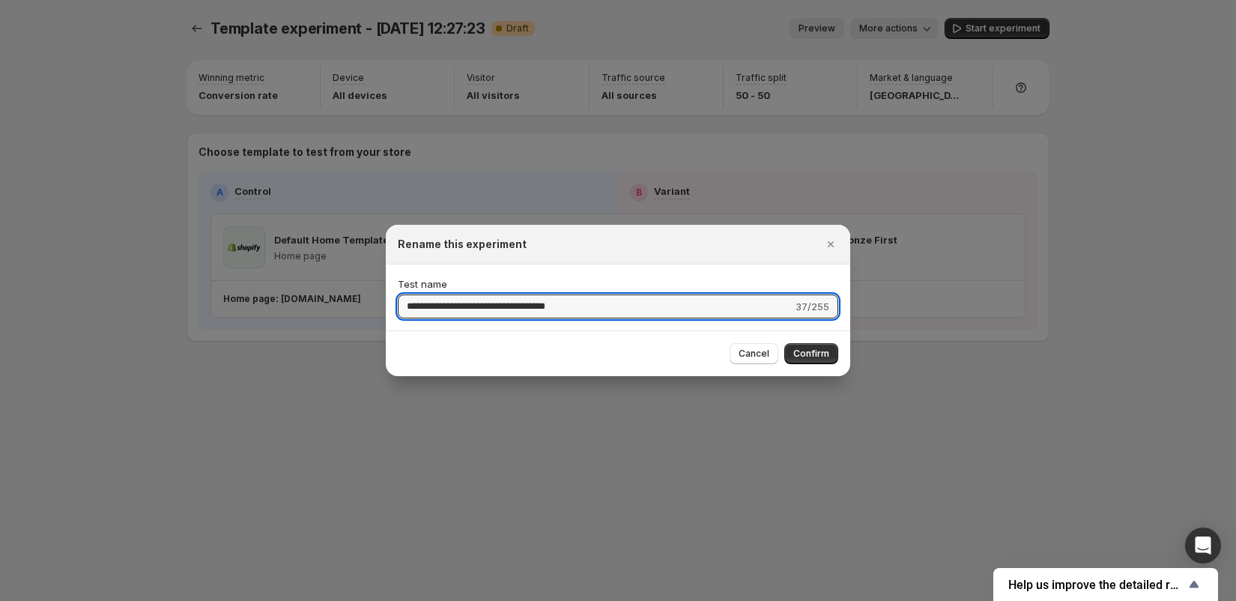
drag, startPoint x: 616, startPoint y: 314, endPoint x: 185, endPoint y: 279, distance: 432.1
click at [188, 600] on div "**********" at bounding box center [618, 601] width 1236 height 0
type input "*"
drag, startPoint x: 510, startPoint y: 309, endPoint x: 467, endPoint y: 309, distance: 43.5
click at [467, 309] on input "**********" at bounding box center [595, 306] width 395 height 24
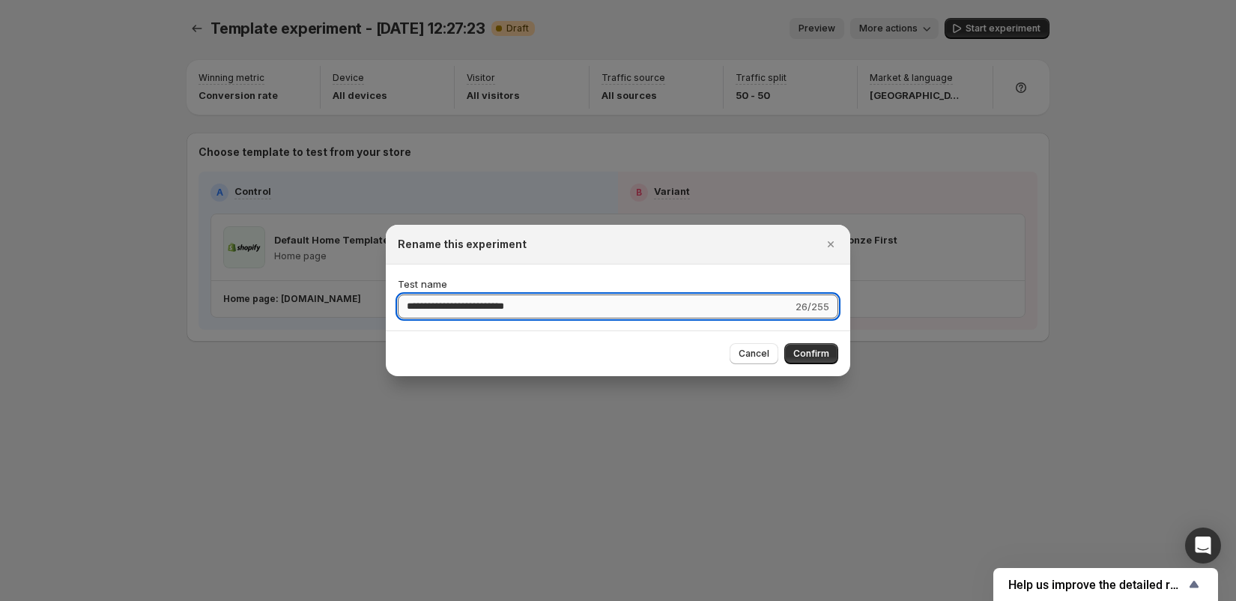
click at [521, 309] on input "**********" at bounding box center [595, 306] width 395 height 24
type input "**********"
click at [822, 347] on button "Confirm" at bounding box center [811, 353] width 54 height 21
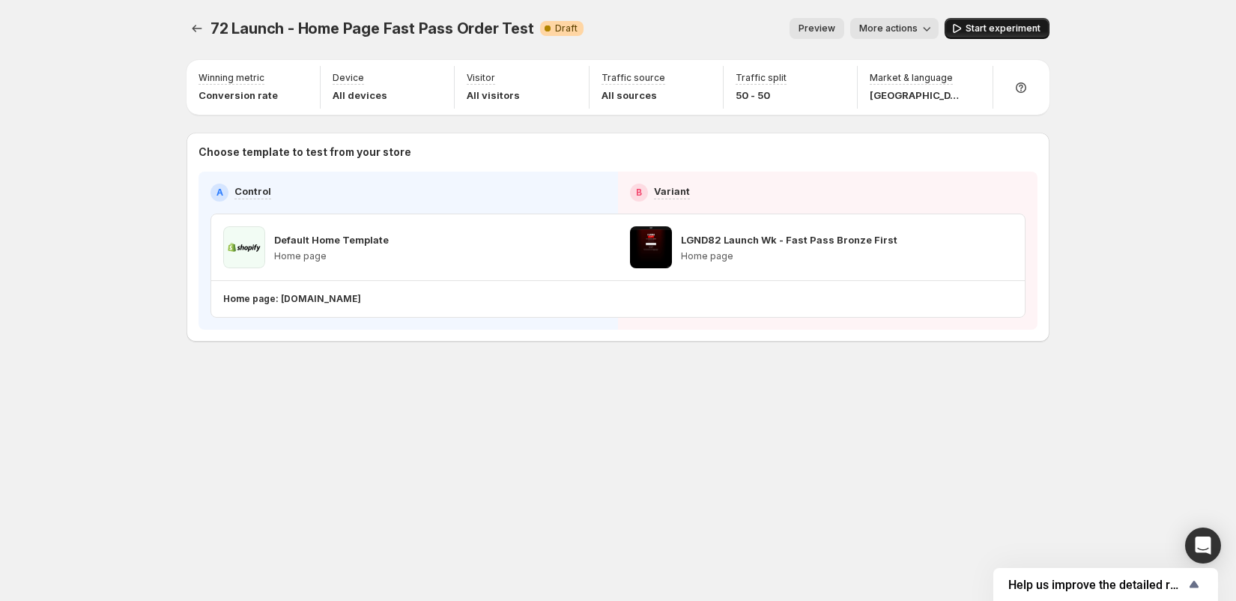
click at [1010, 32] on span "Start experiment" at bounding box center [1003, 28] width 75 height 12
click at [957, 34] on icon "button" at bounding box center [949, 28] width 15 height 15
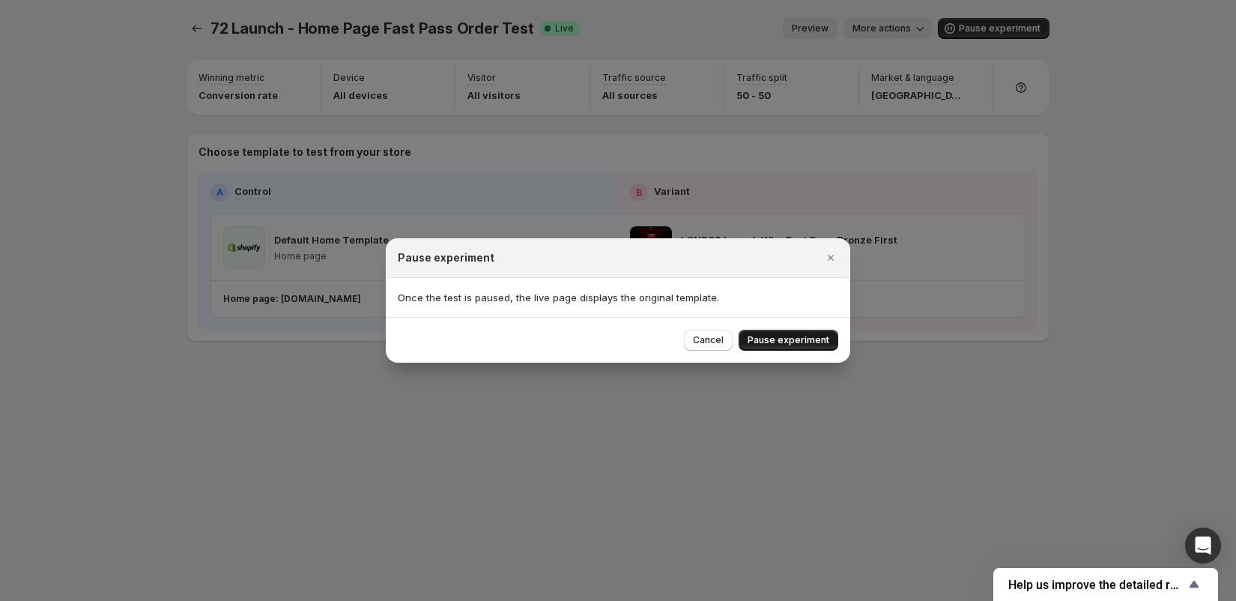
click at [777, 339] on span "Pause experiment" at bounding box center [789, 340] width 82 height 12
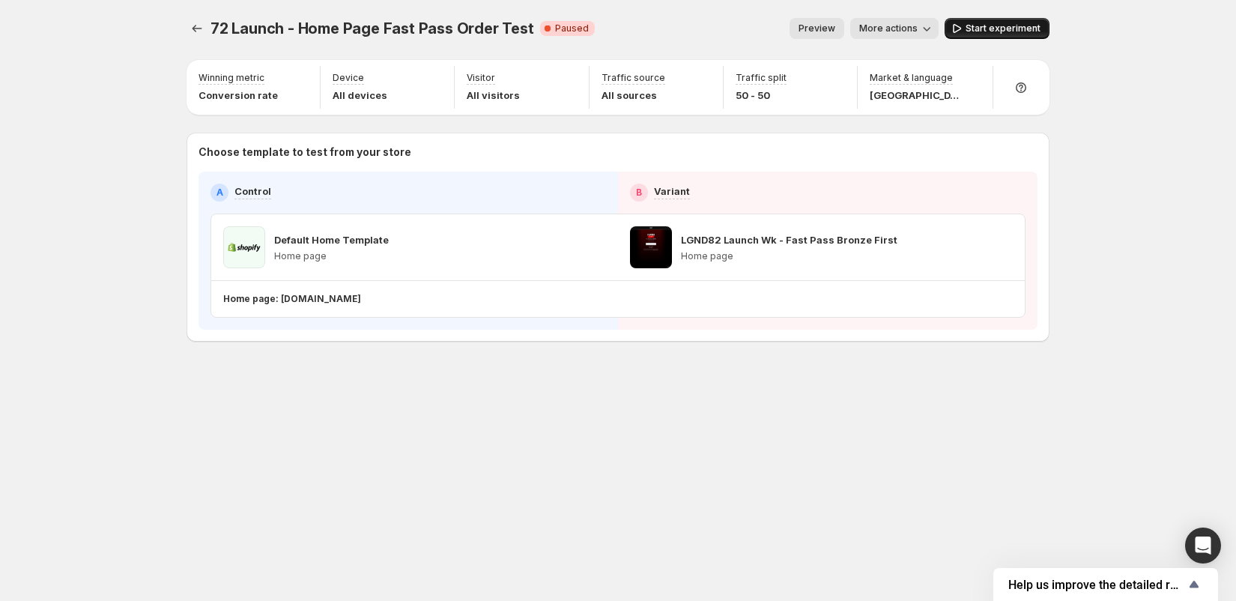
click at [1004, 25] on span "Start experiment" at bounding box center [1003, 28] width 75 height 12
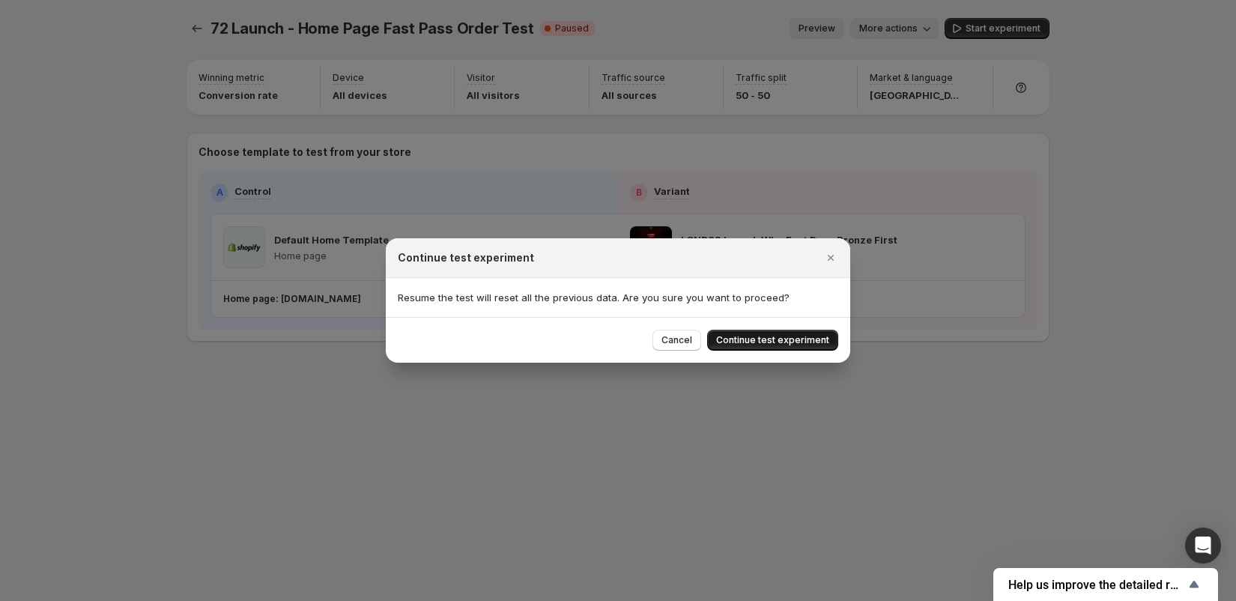
click at [754, 339] on span "Continue test experiment" at bounding box center [772, 340] width 113 height 12
